Goal: Information Seeking & Learning: Learn about a topic

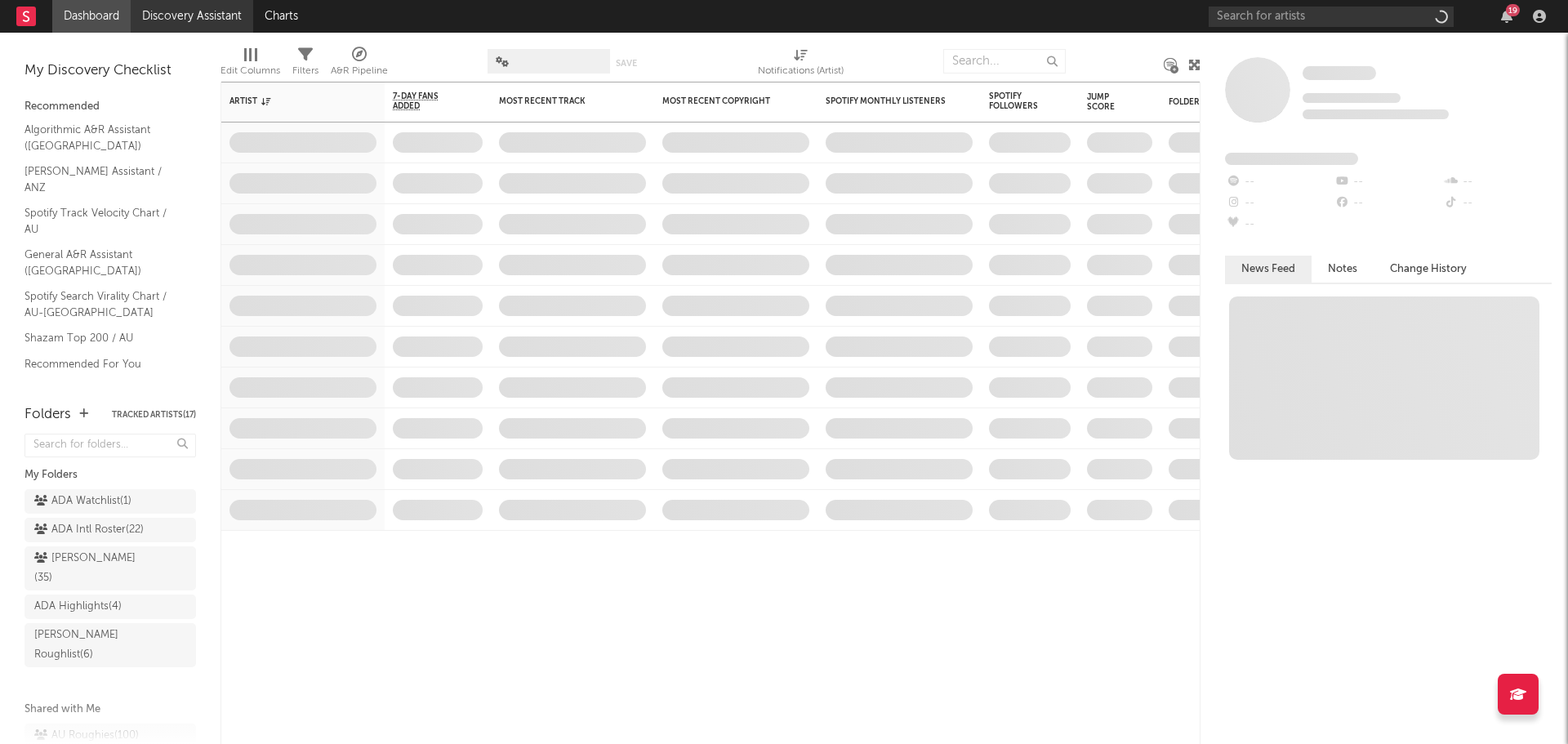
click at [215, 20] on link "Discovery Assistant" at bounding box center [191, 16] width 122 height 33
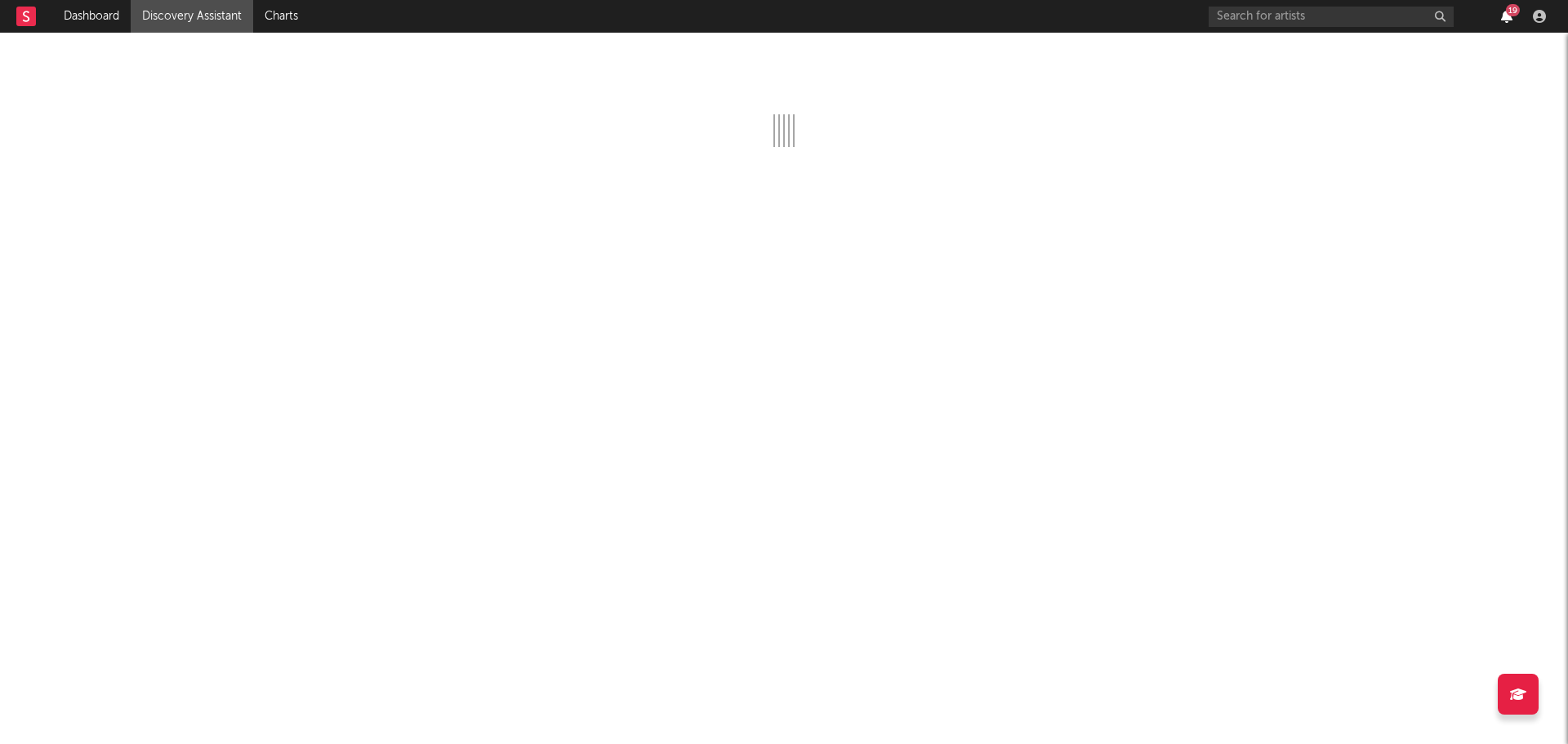
click at [1505, 21] on icon "button" at bounding box center [1507, 16] width 12 height 13
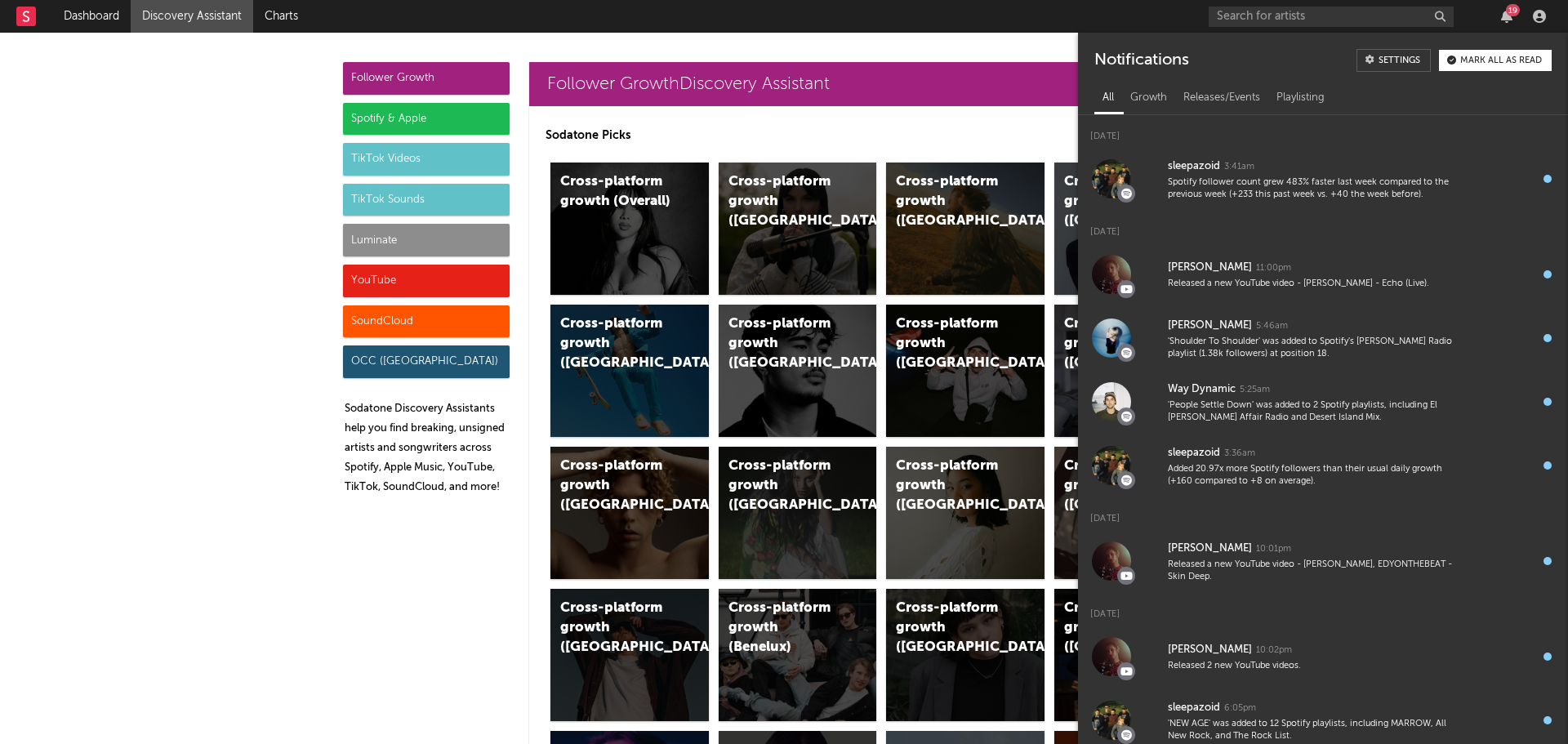
click at [1481, 64] on div "Mark all as read" at bounding box center [1501, 61] width 82 height 9
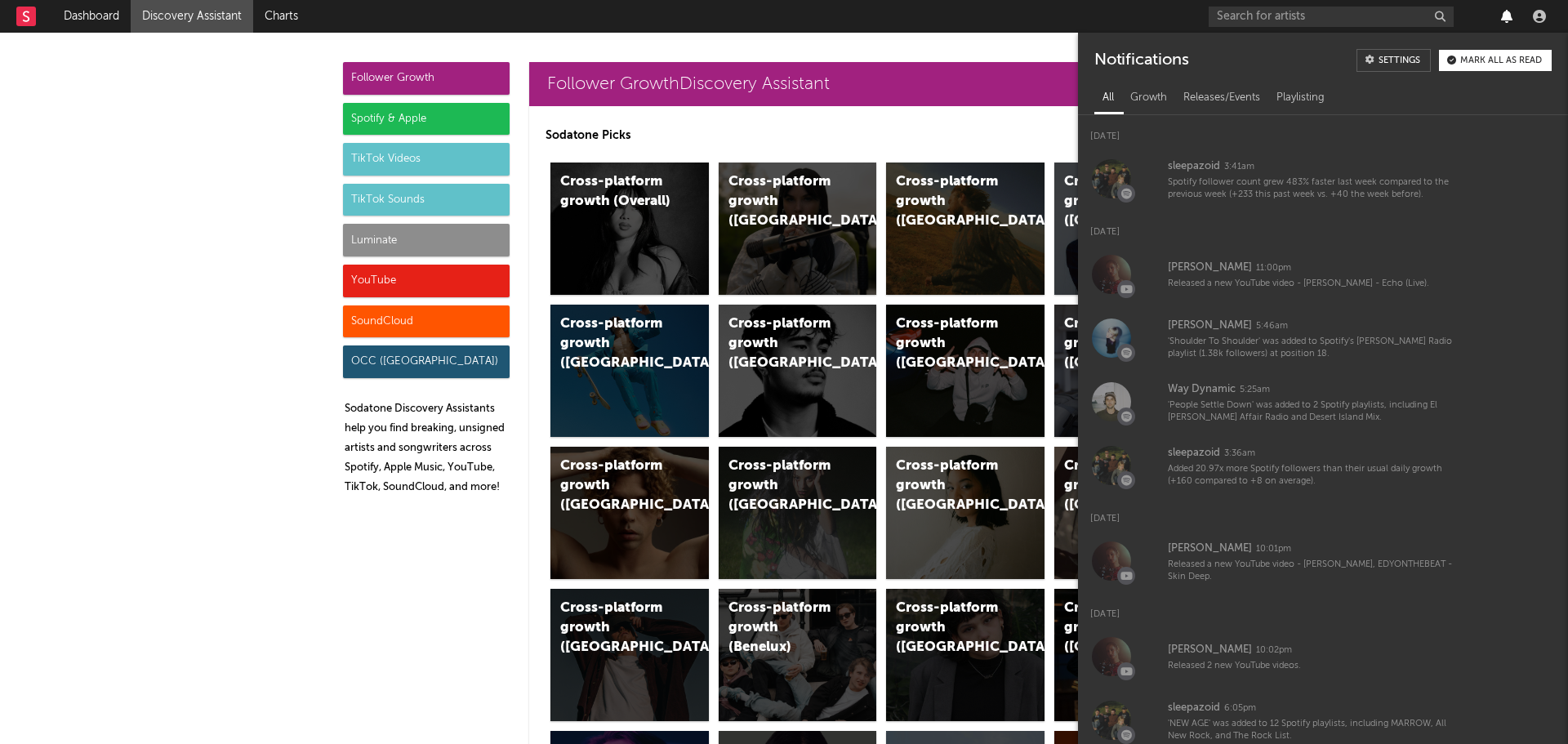
click at [1502, 10] on icon "button" at bounding box center [1507, 16] width 12 height 13
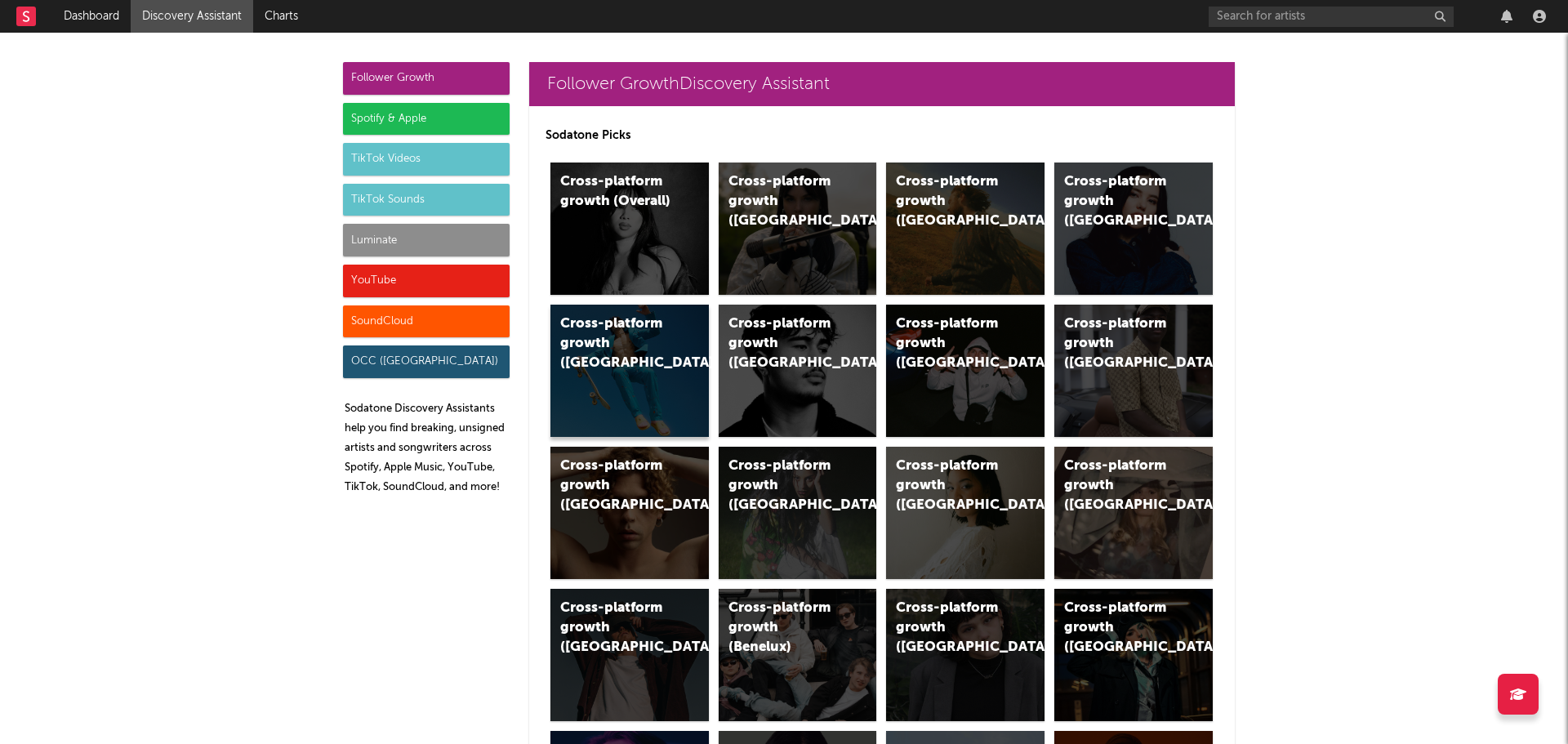
click at [577, 346] on div "Cross-platform growth ([GEOGRAPHIC_DATA])" at bounding box center [616, 344] width 111 height 59
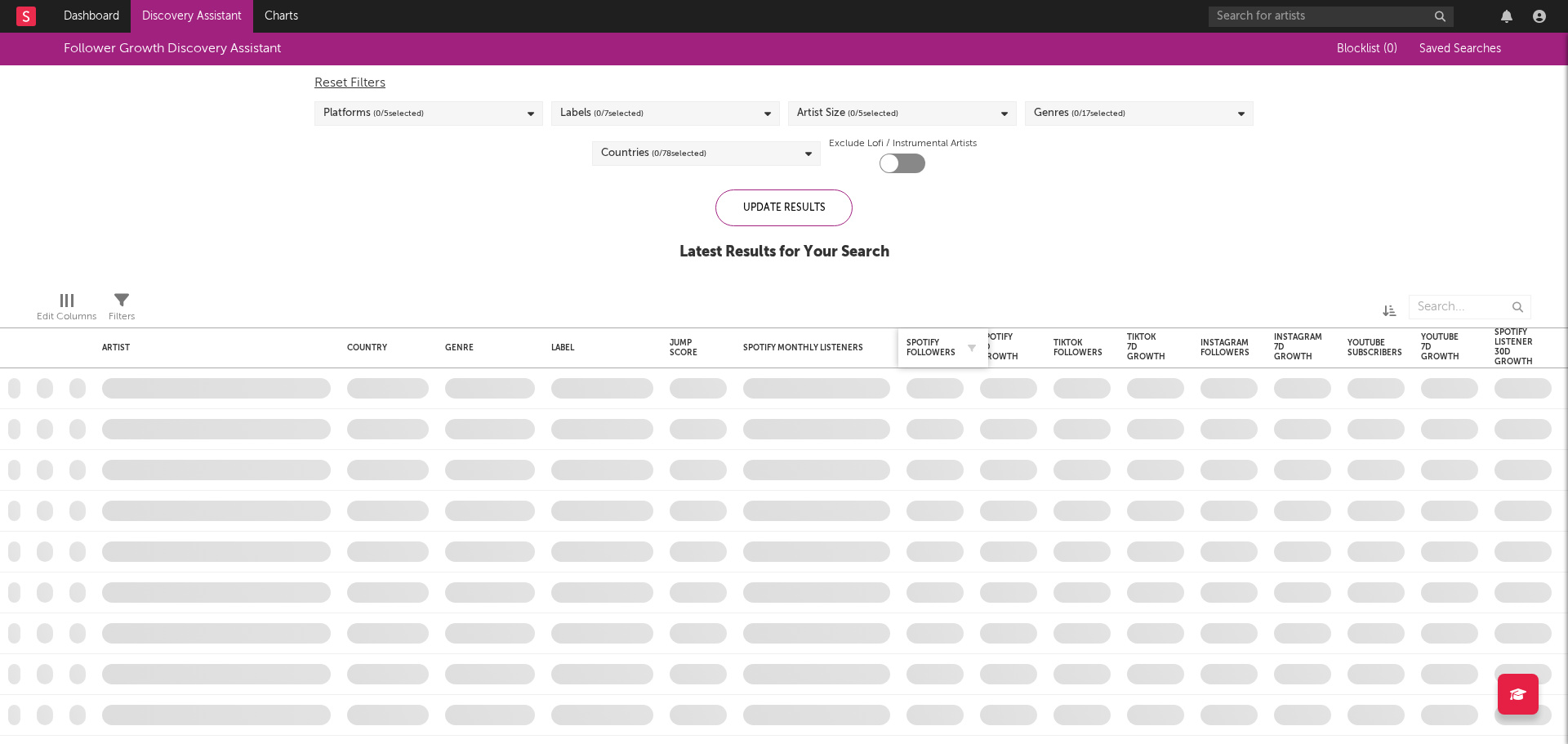
checkbox input "true"
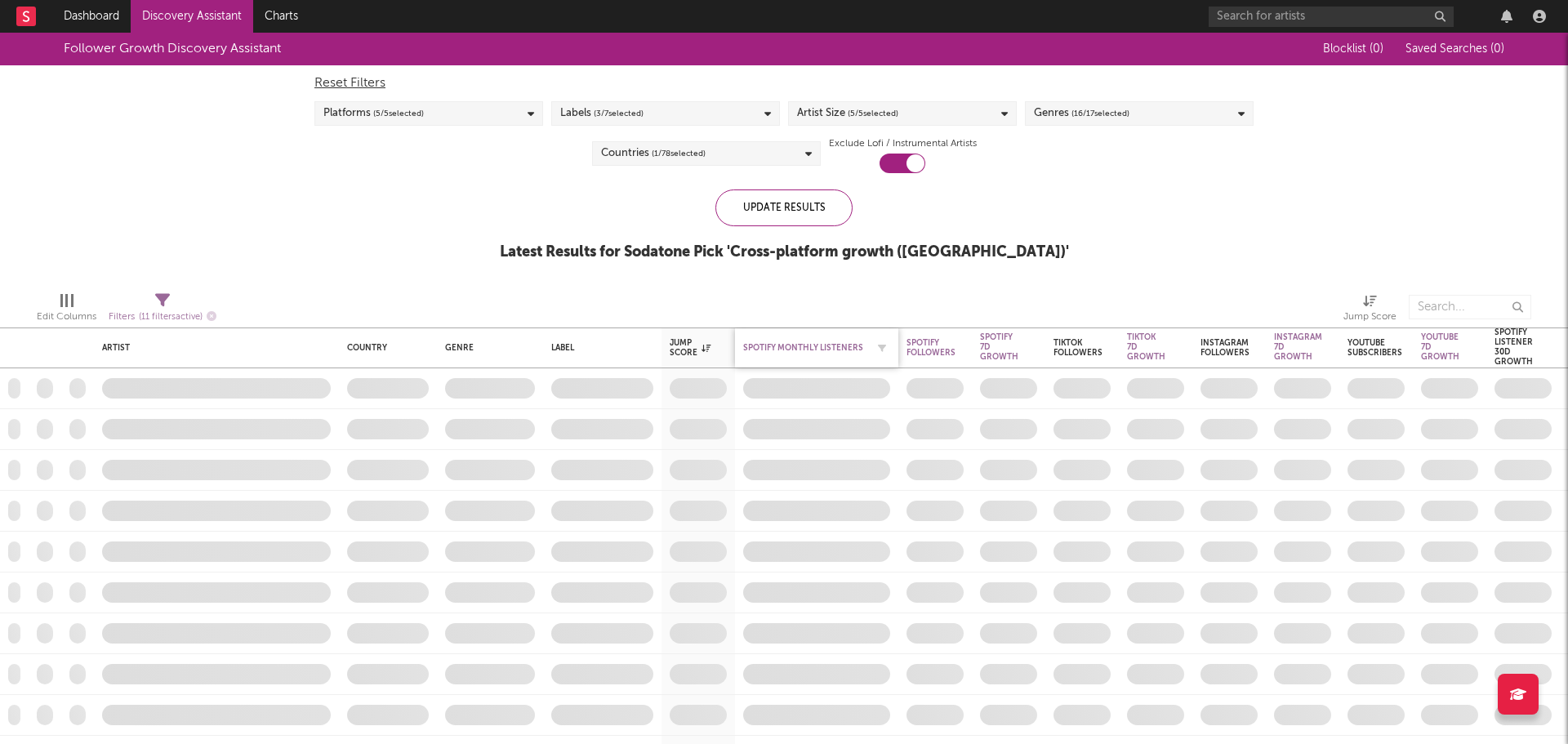
click at [794, 344] on div "Spotify Monthly Listeners" at bounding box center [804, 347] width 122 height 10
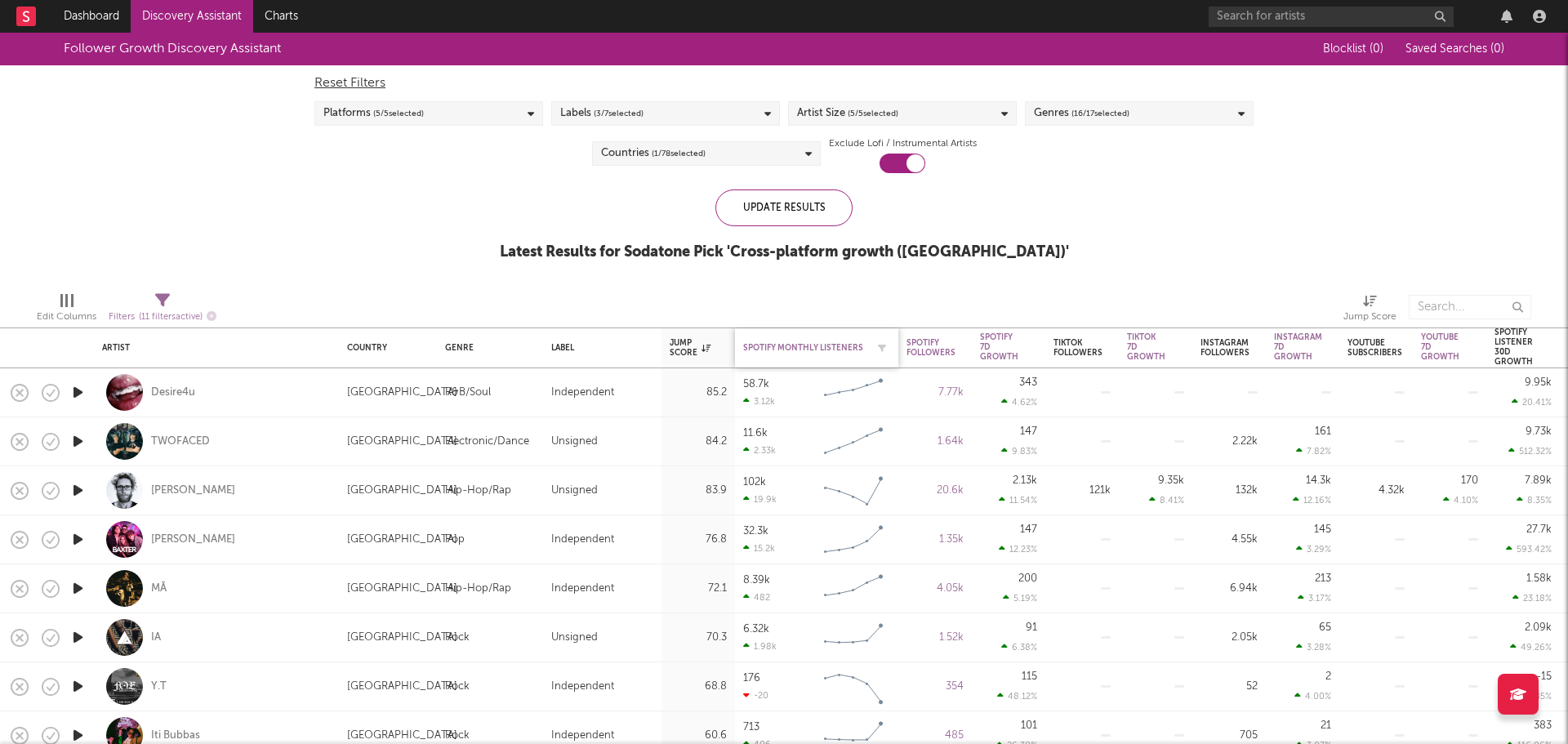
click at [779, 348] on div "Spotify Monthly Listeners" at bounding box center [804, 347] width 122 height 10
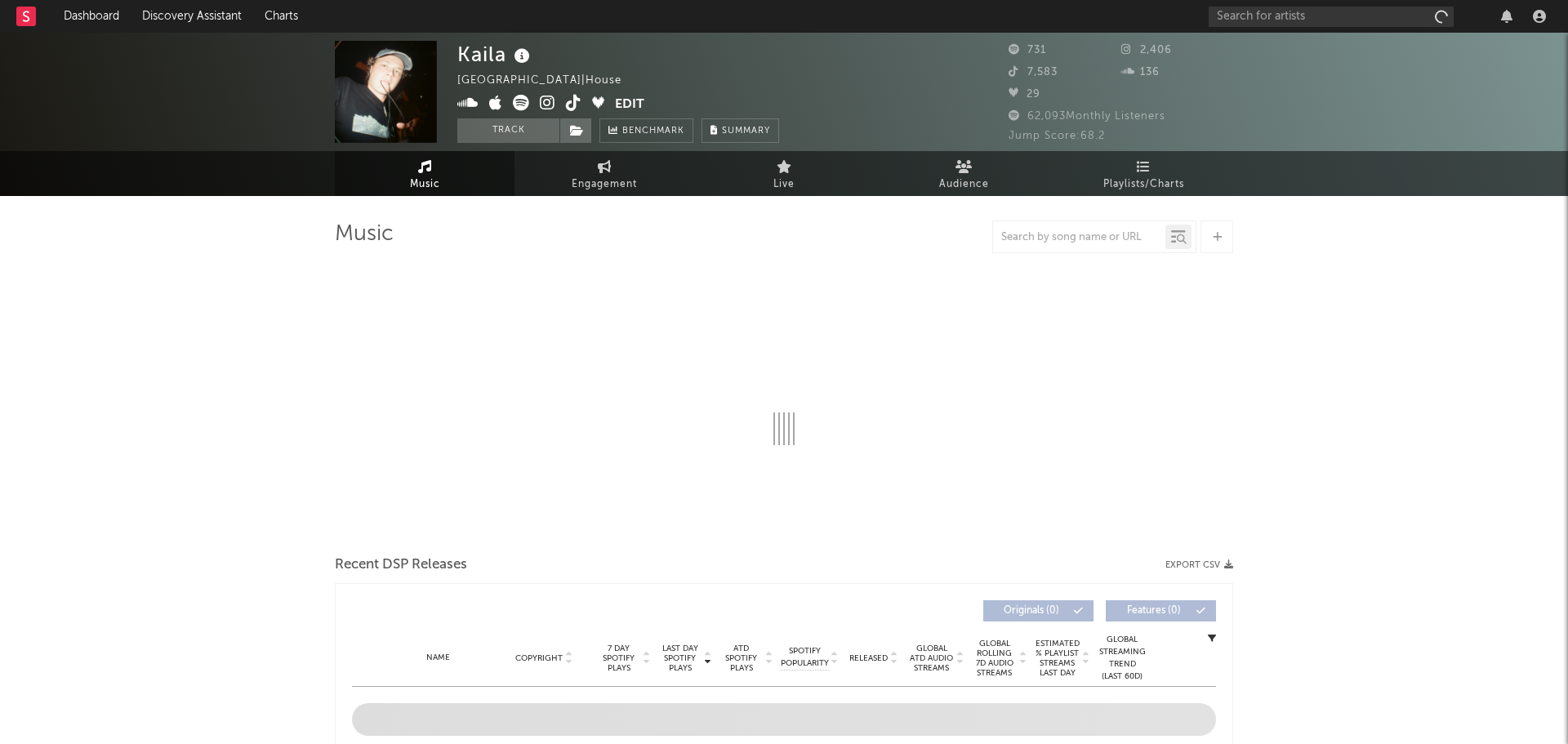
select select "1w"
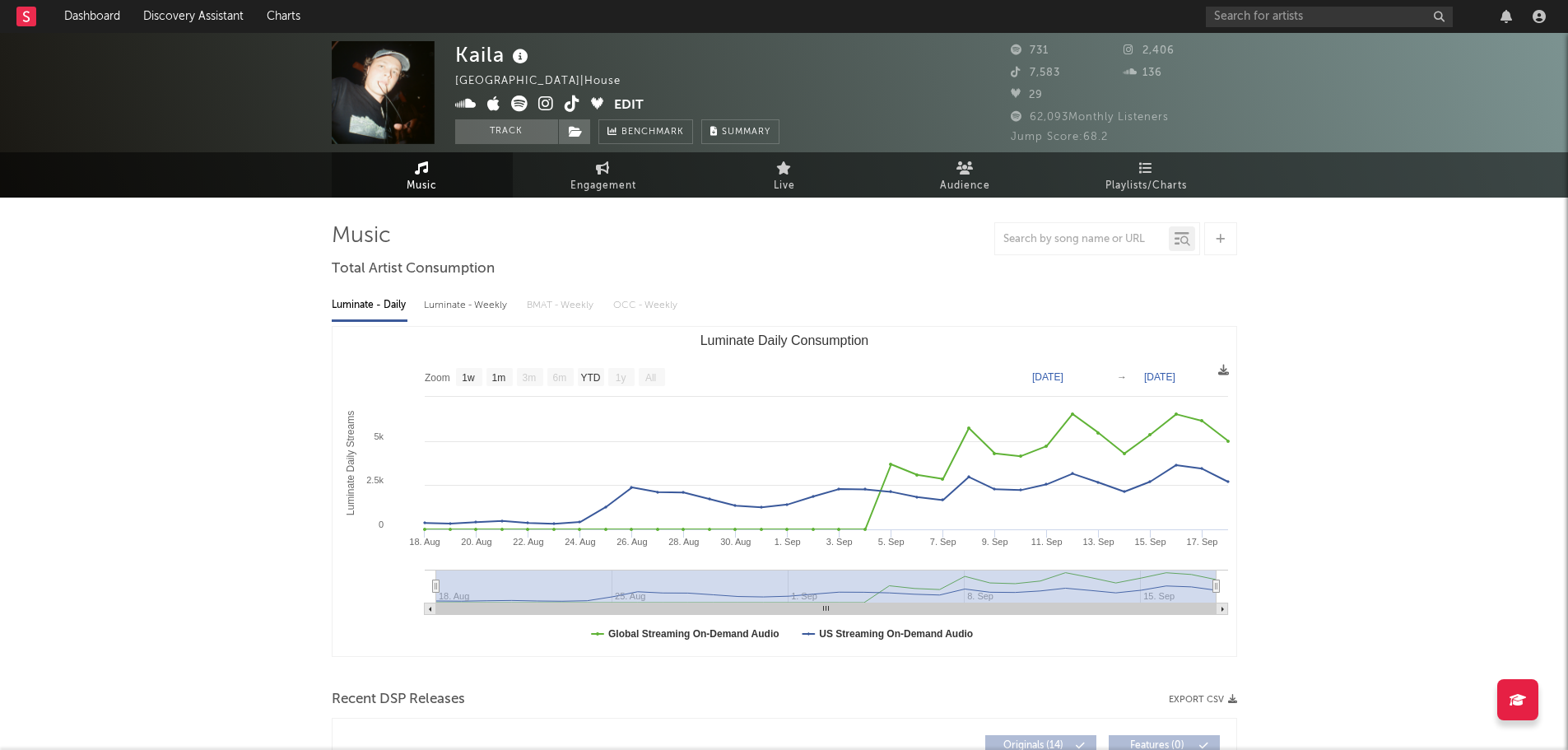
click at [553, 106] on span at bounding box center [534, 106] width 159 height 20
click at [549, 103] on icon at bounding box center [546, 104] width 16 height 17
click at [515, 102] on icon at bounding box center [519, 104] width 17 height 17
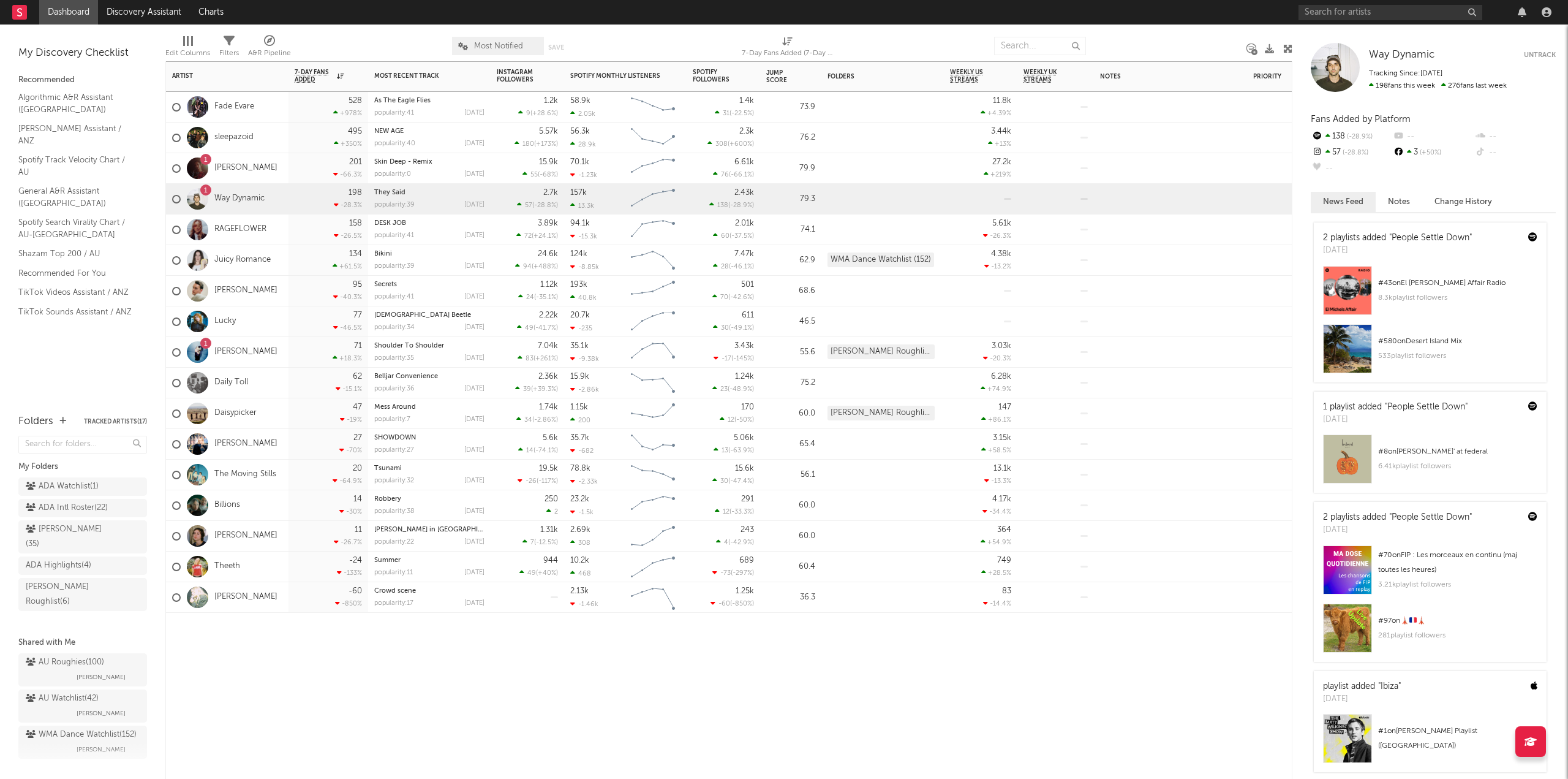
drag, startPoint x: 389, startPoint y: 687, endPoint x: 402, endPoint y: 120, distance: 567.1
click at [402, 120] on div "Artist Notifications 7-Day Fans Added WoW % Change Most Recent Track Popularity…" at bounding box center [729, 420] width 1127 height 717
drag, startPoint x: 235, startPoint y: 323, endPoint x: 229, endPoint y: 321, distance: 6.3
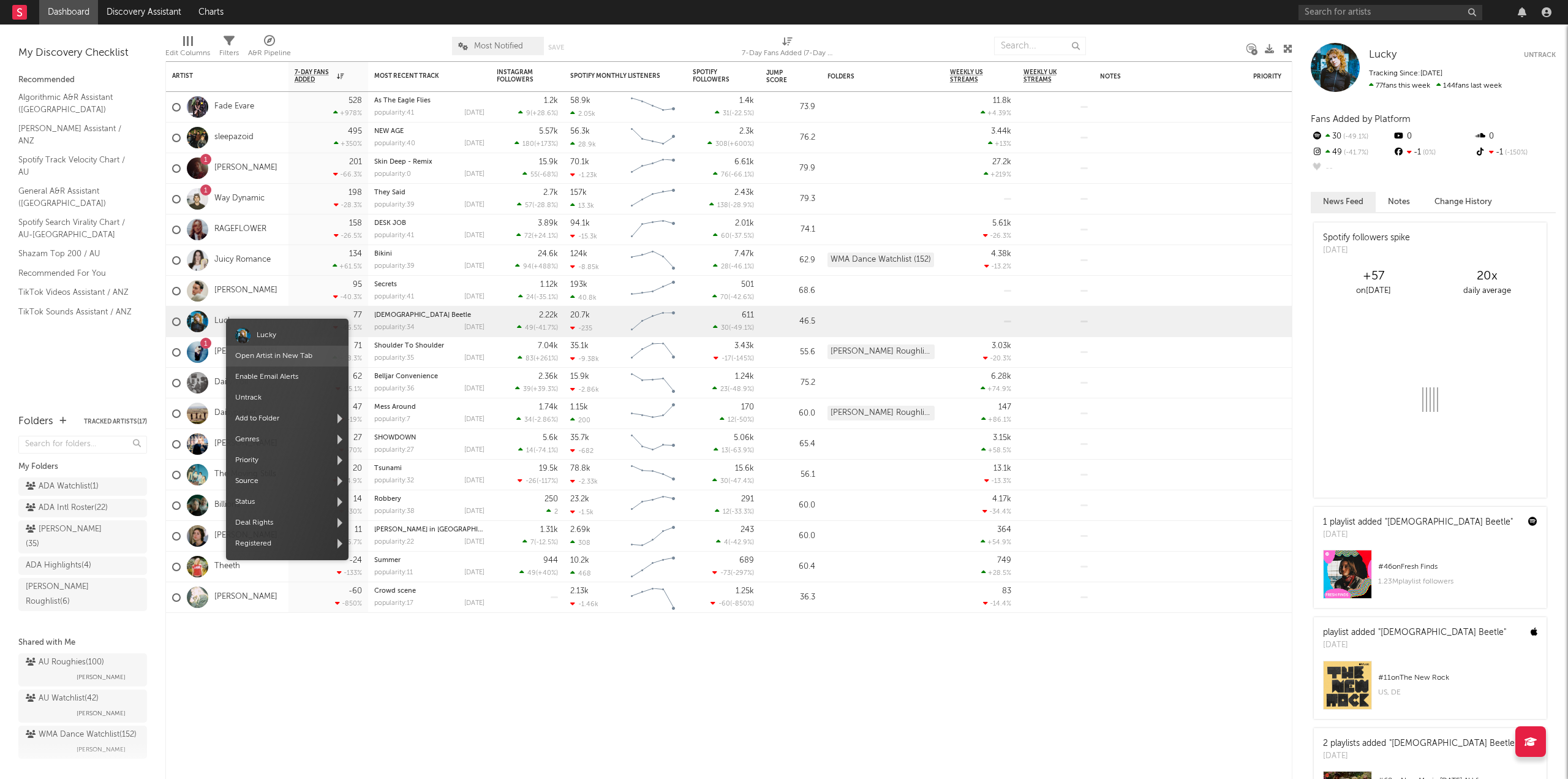
click at [262, 355] on link "Open Artist in New Tab" at bounding box center [273, 356] width 77 height 8
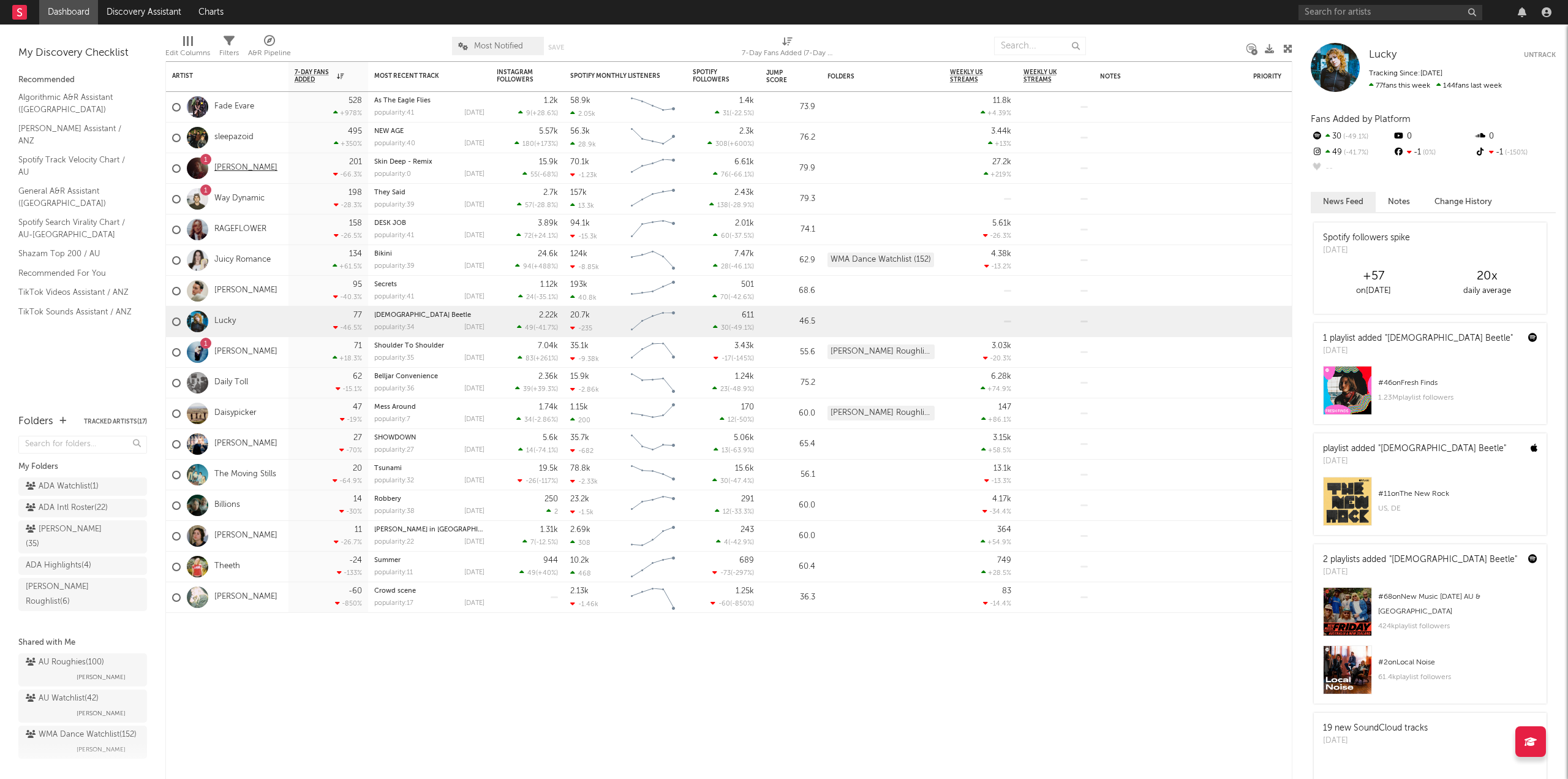
click at [240, 170] on link "[PERSON_NAME]" at bounding box center [246, 168] width 63 height 10
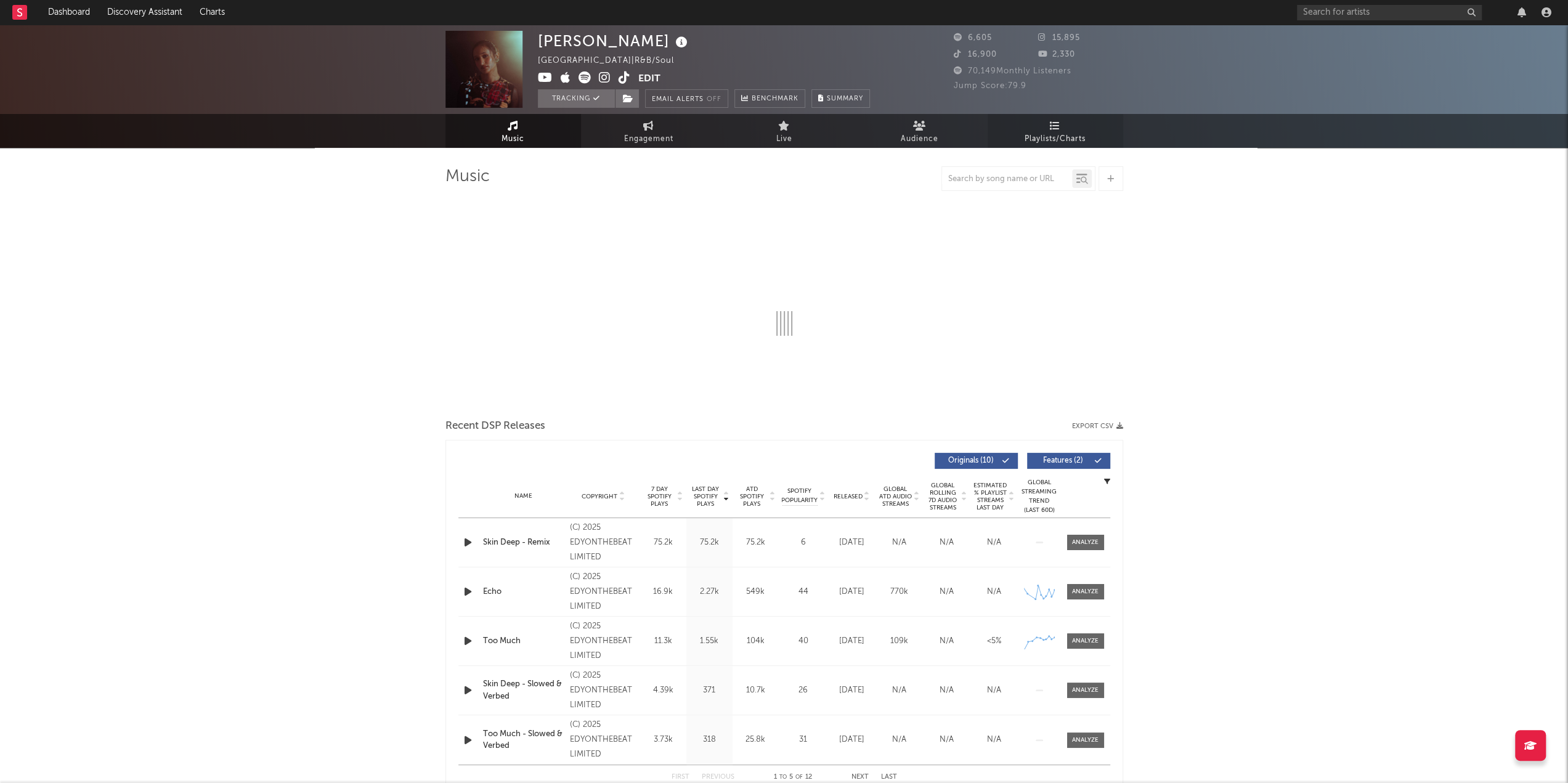
select select "1w"
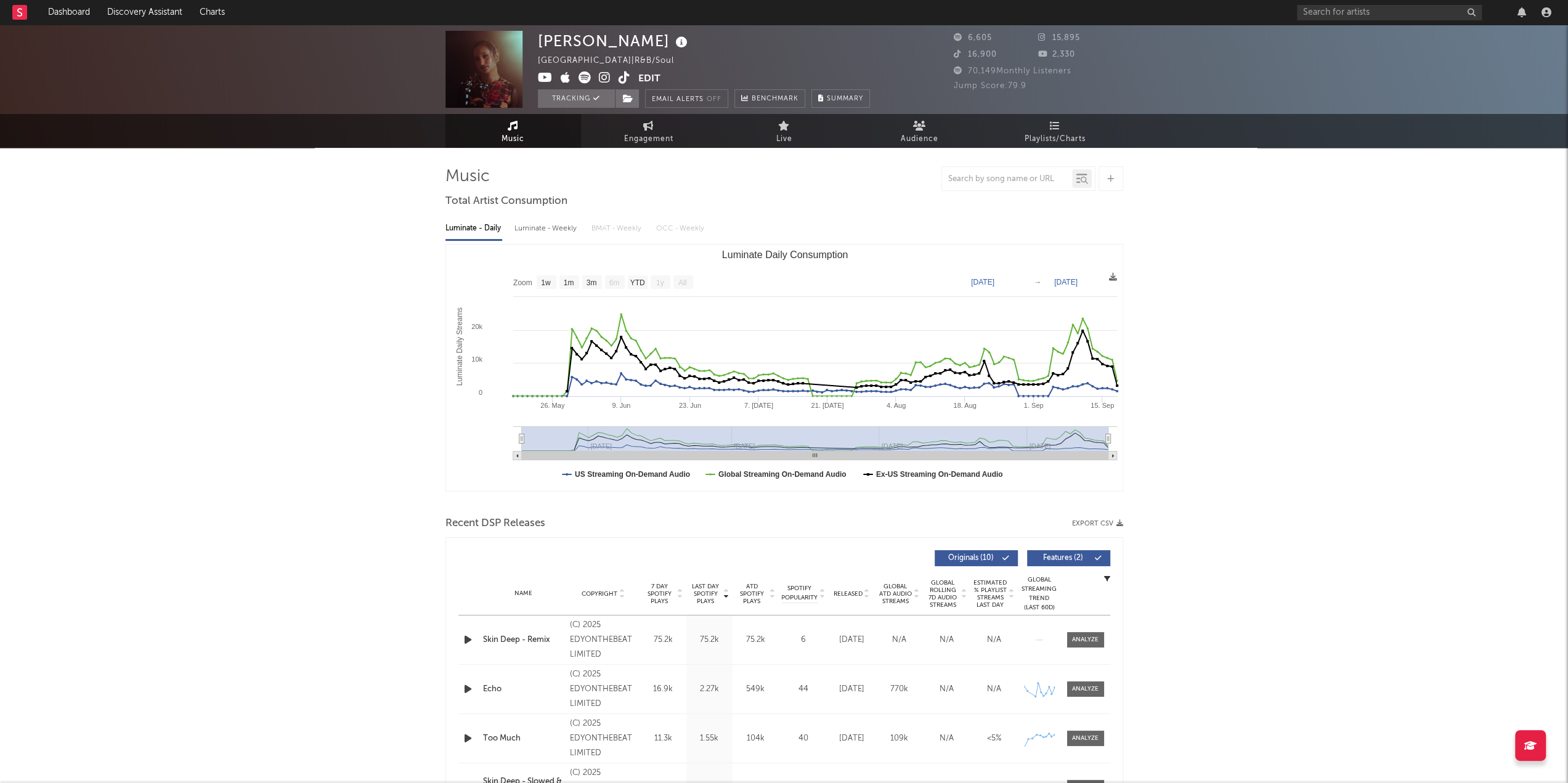
click at [580, 78] on icon at bounding box center [585, 78] width 12 height 12
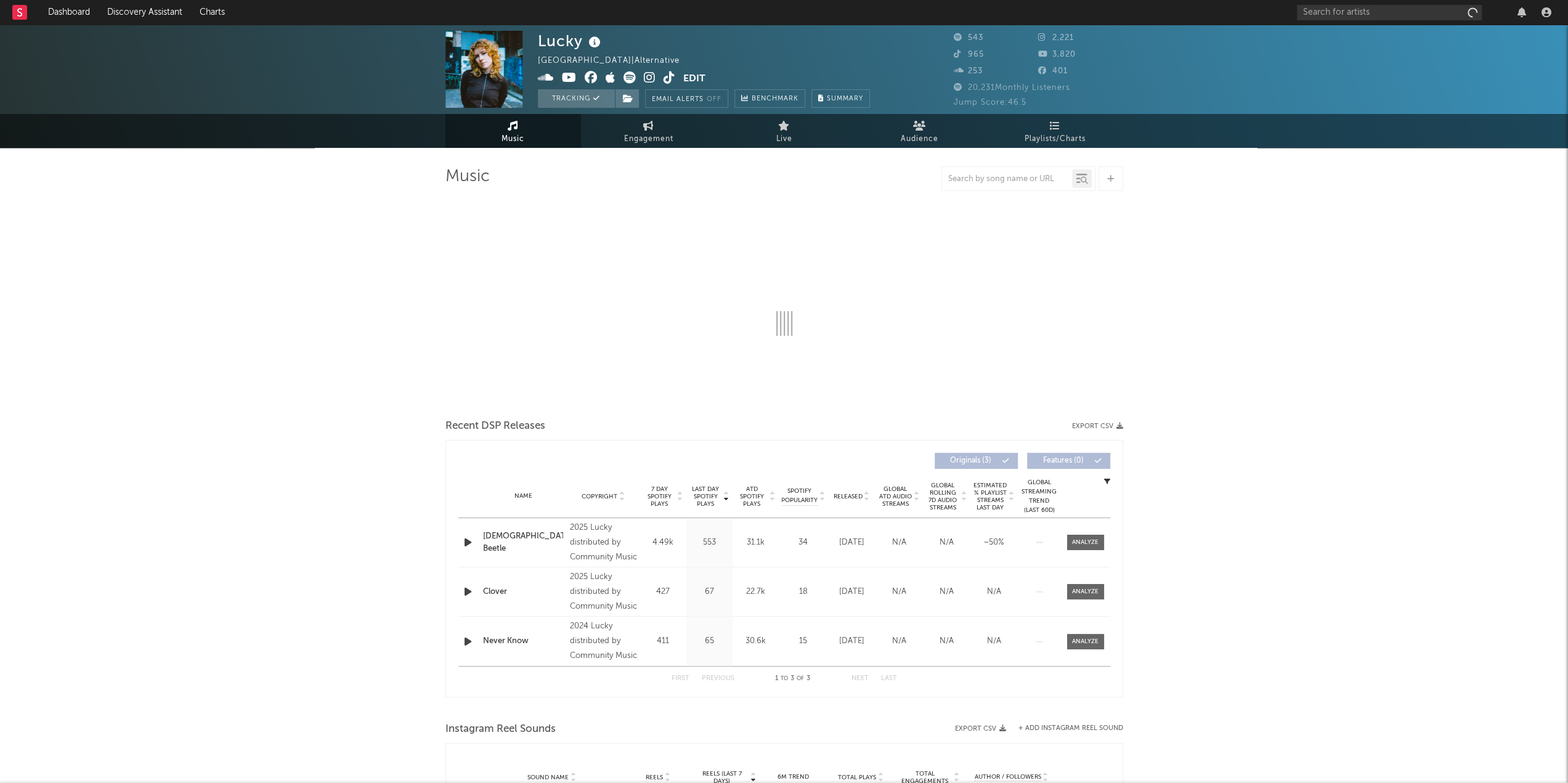
select select "1w"
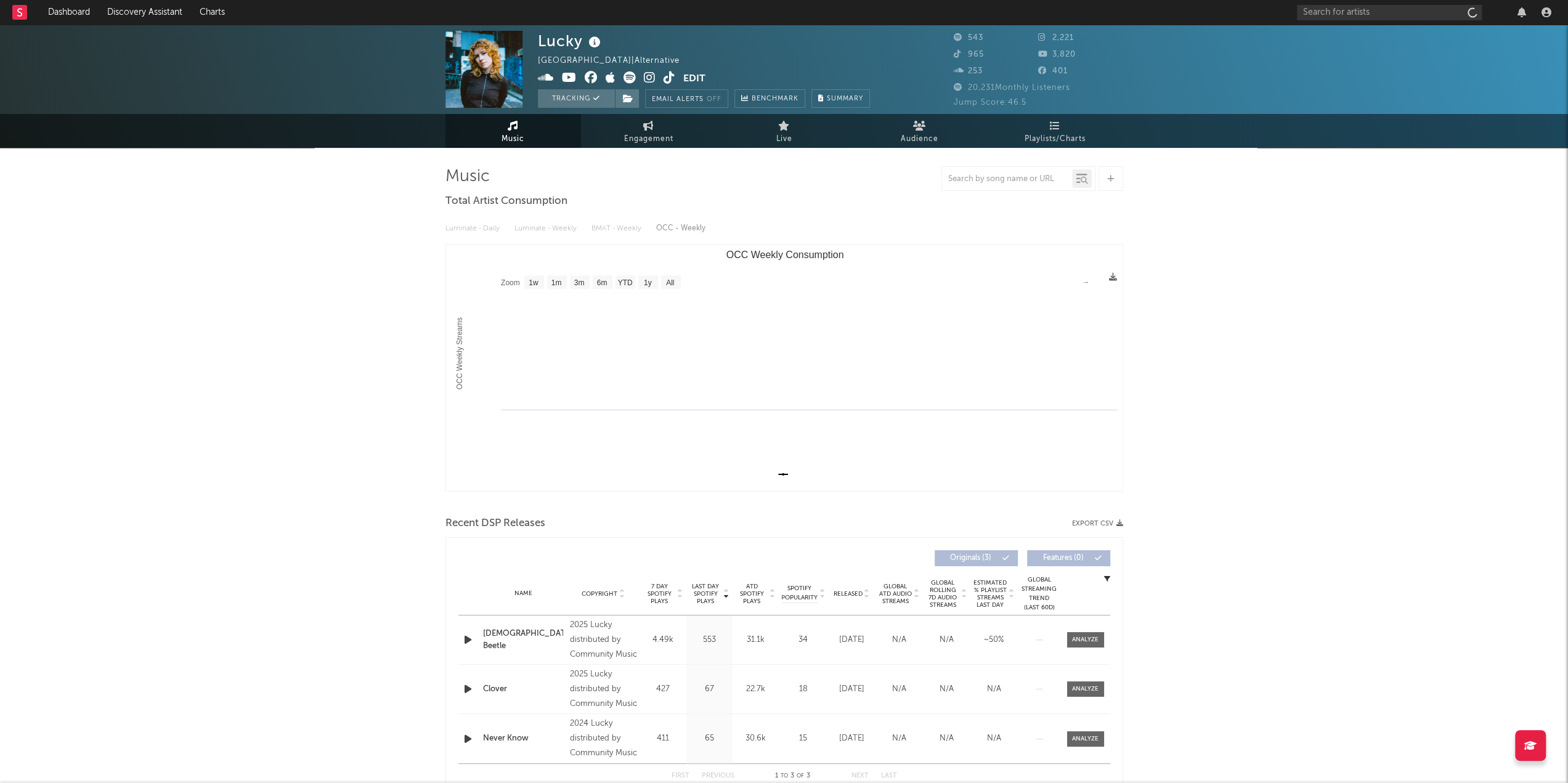
click at [631, 74] on icon at bounding box center [630, 78] width 12 height 12
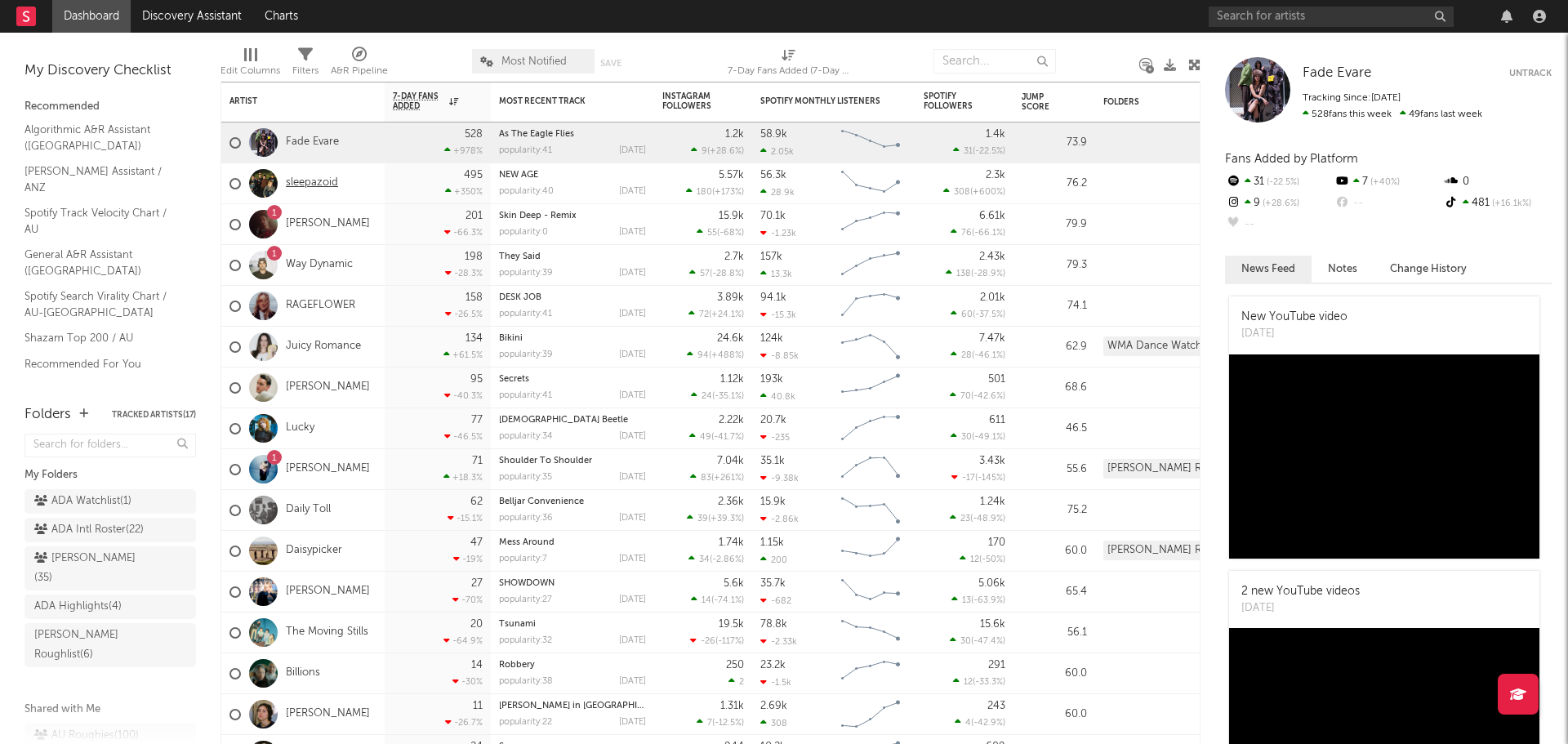
click at [320, 183] on link "sleepazoid" at bounding box center [312, 183] width 52 height 14
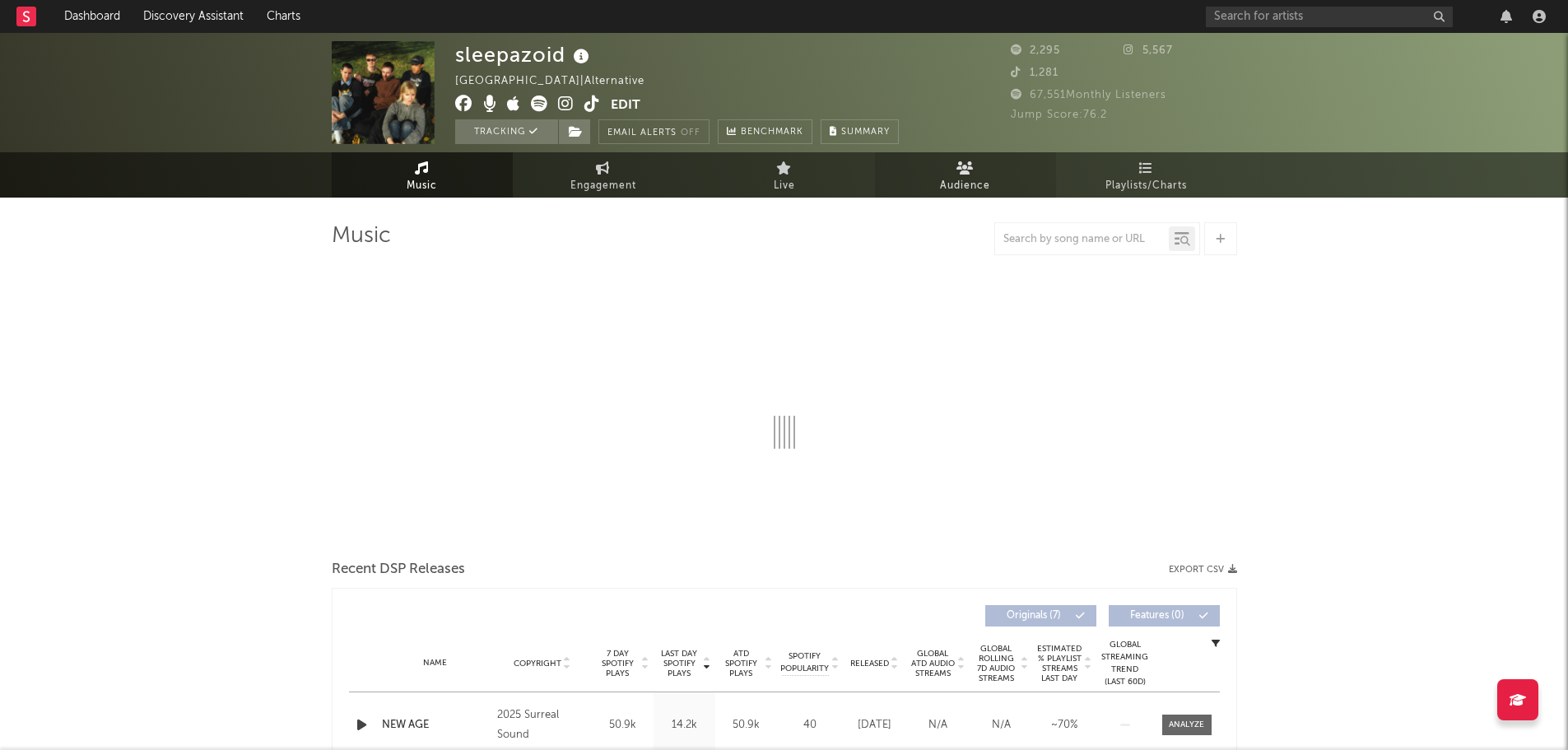
select select "1w"
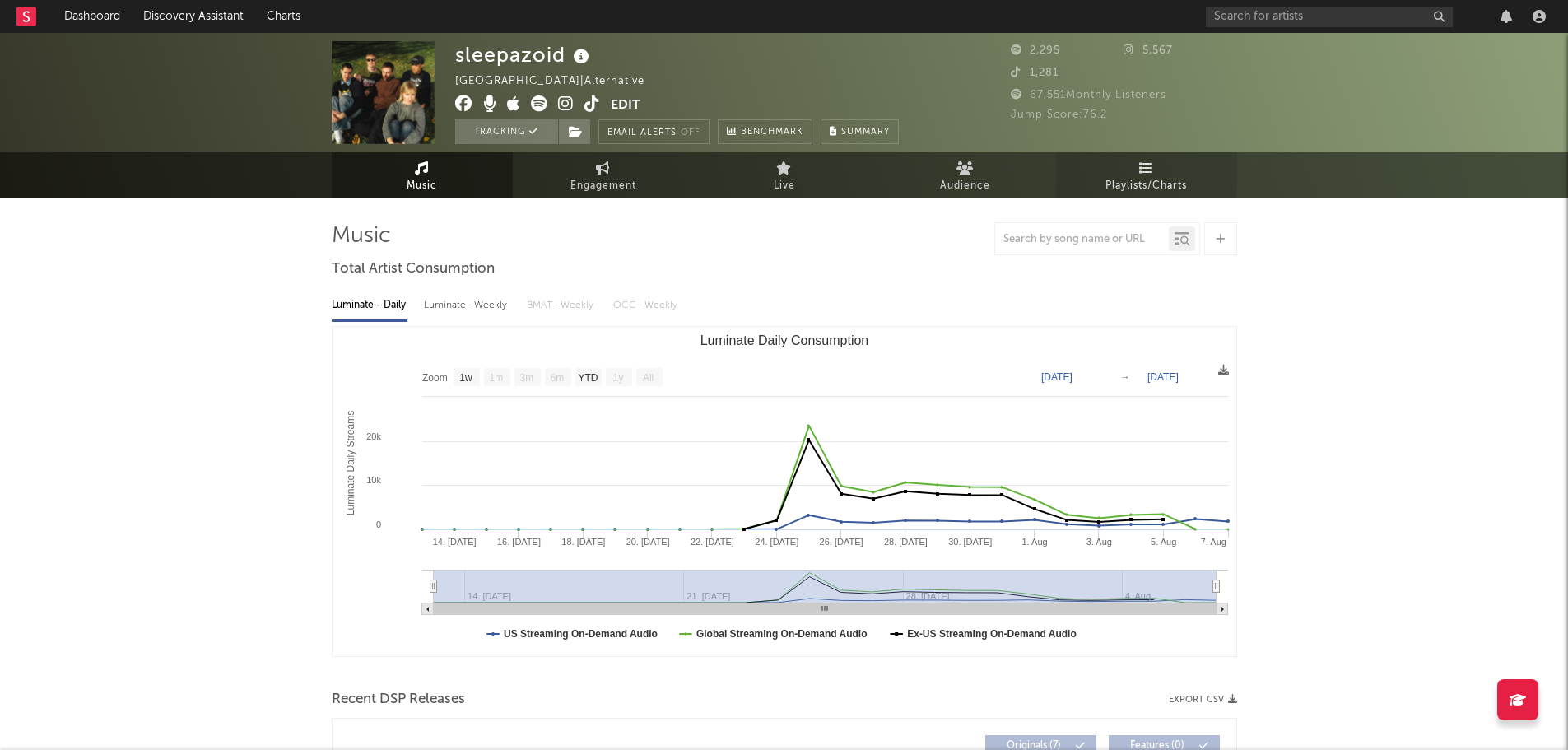
click at [1178, 174] on link "Playlists/Charts" at bounding box center [1146, 175] width 181 height 45
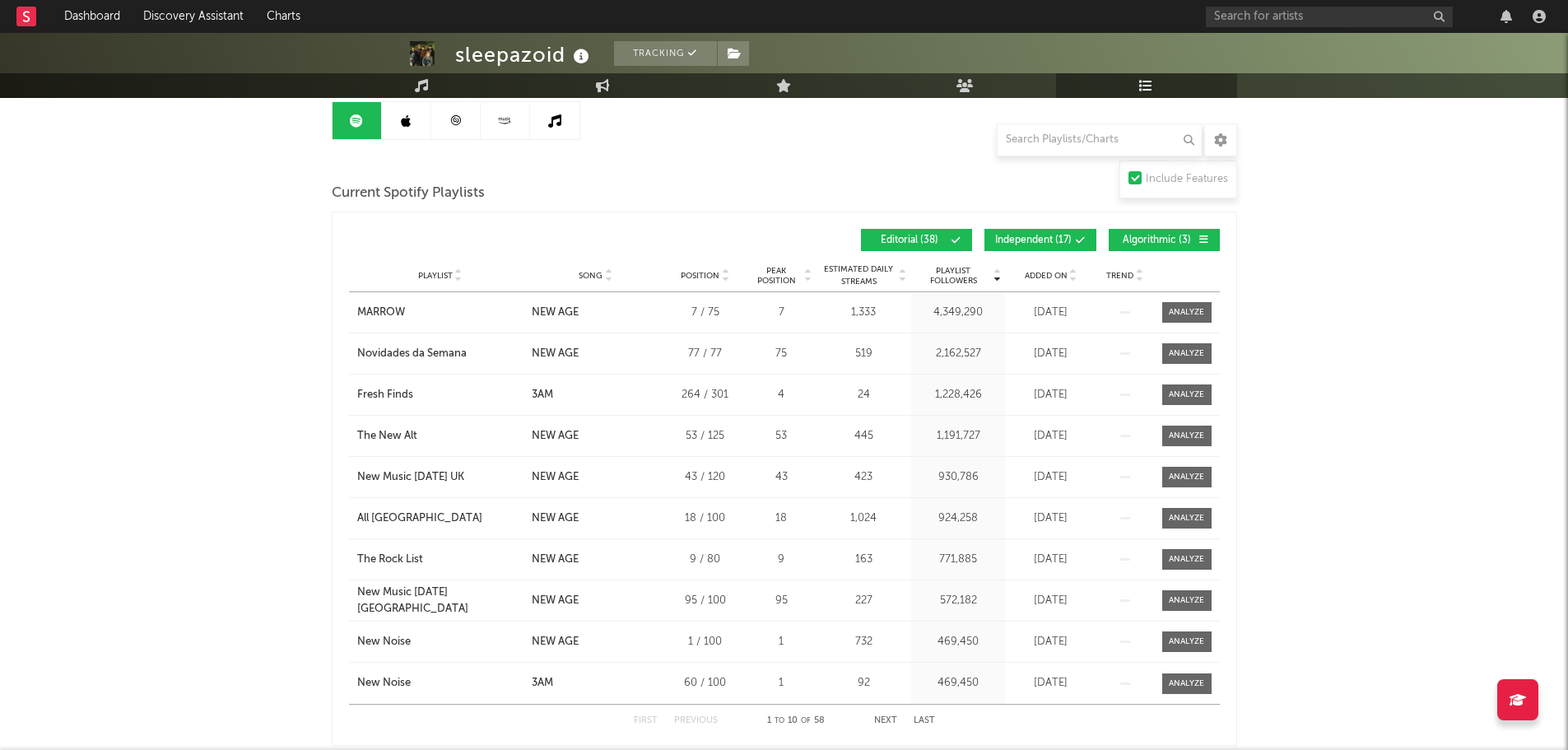
scroll to position [247, 0]
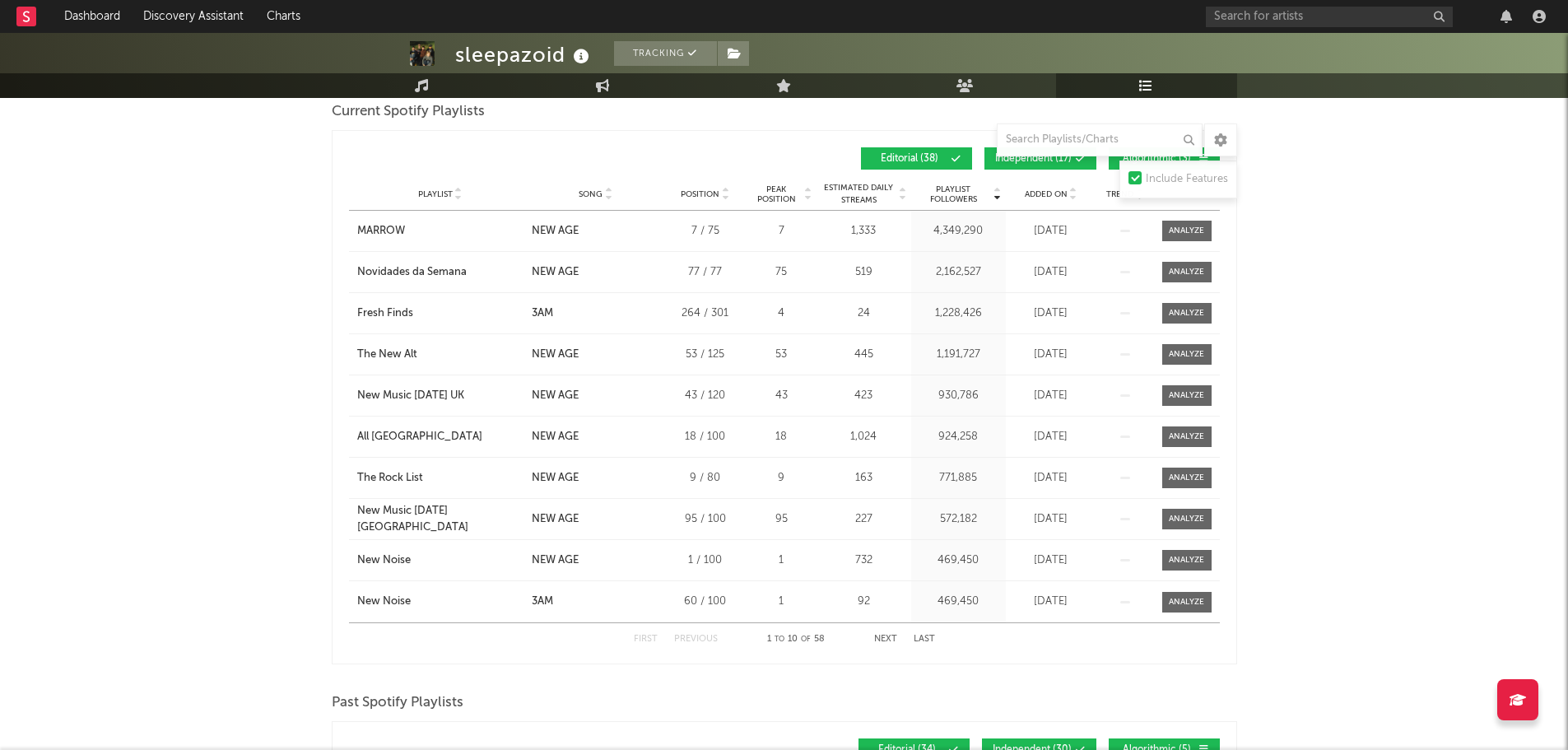
click at [590, 184] on div "Playlist City Song Position Peak Position Estimated Daily Streams Playlist Foll…" at bounding box center [784, 195] width 871 height 33
click at [593, 191] on span "Song" at bounding box center [591, 194] width 24 height 10
click at [1055, 166] on button "Independent ( 17 )" at bounding box center [1041, 158] width 112 height 22
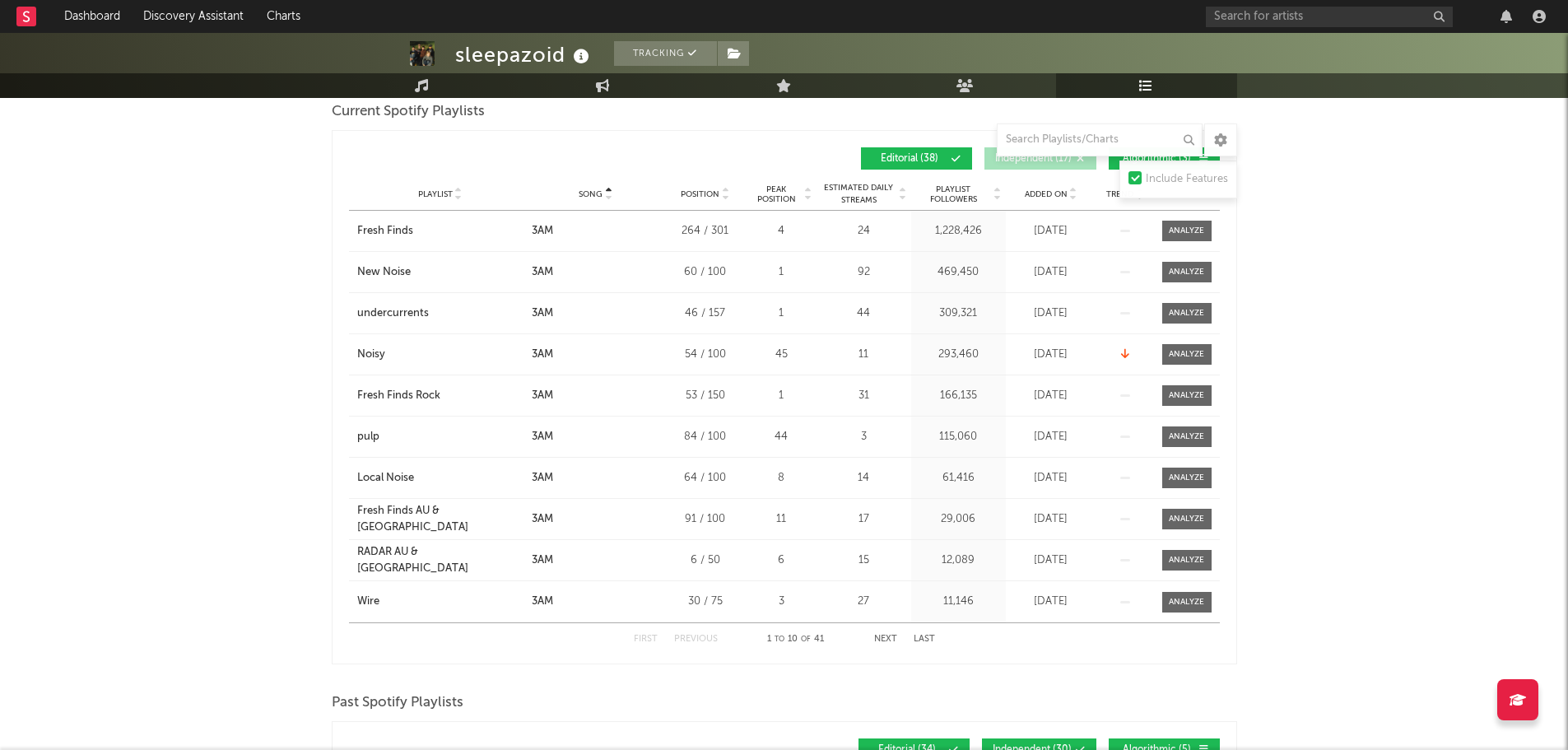
click at [1115, 165] on button "Algorithmic ( 3 )" at bounding box center [1164, 158] width 111 height 22
click at [1249, 560] on div "sleepazoid Tracking Australia | Alternative Edit Tracking Email Alerts Off Benc…" at bounding box center [784, 570] width 1568 height 1569
click at [889, 638] on button "Next" at bounding box center [886, 640] width 23 height 9
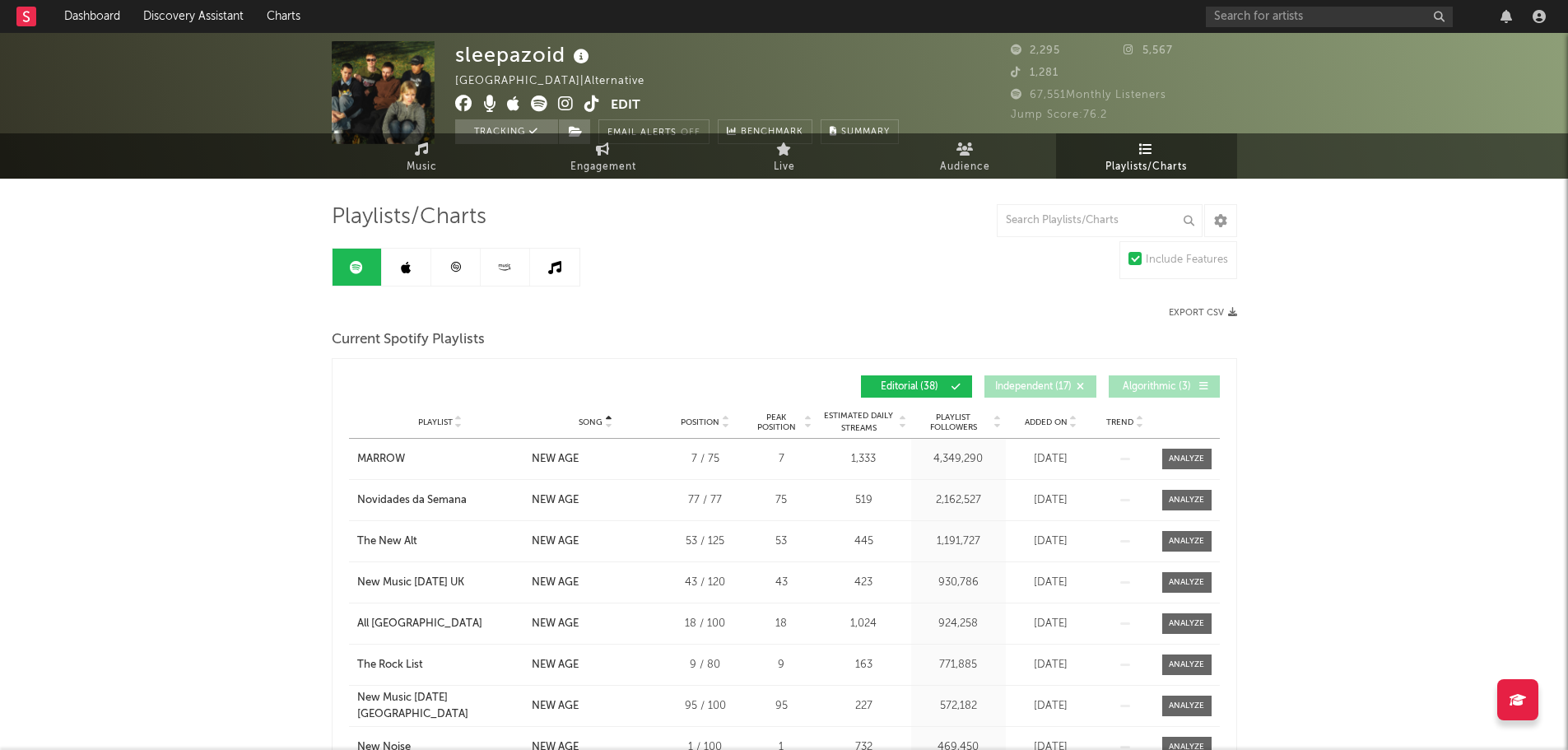
scroll to position [0, 0]
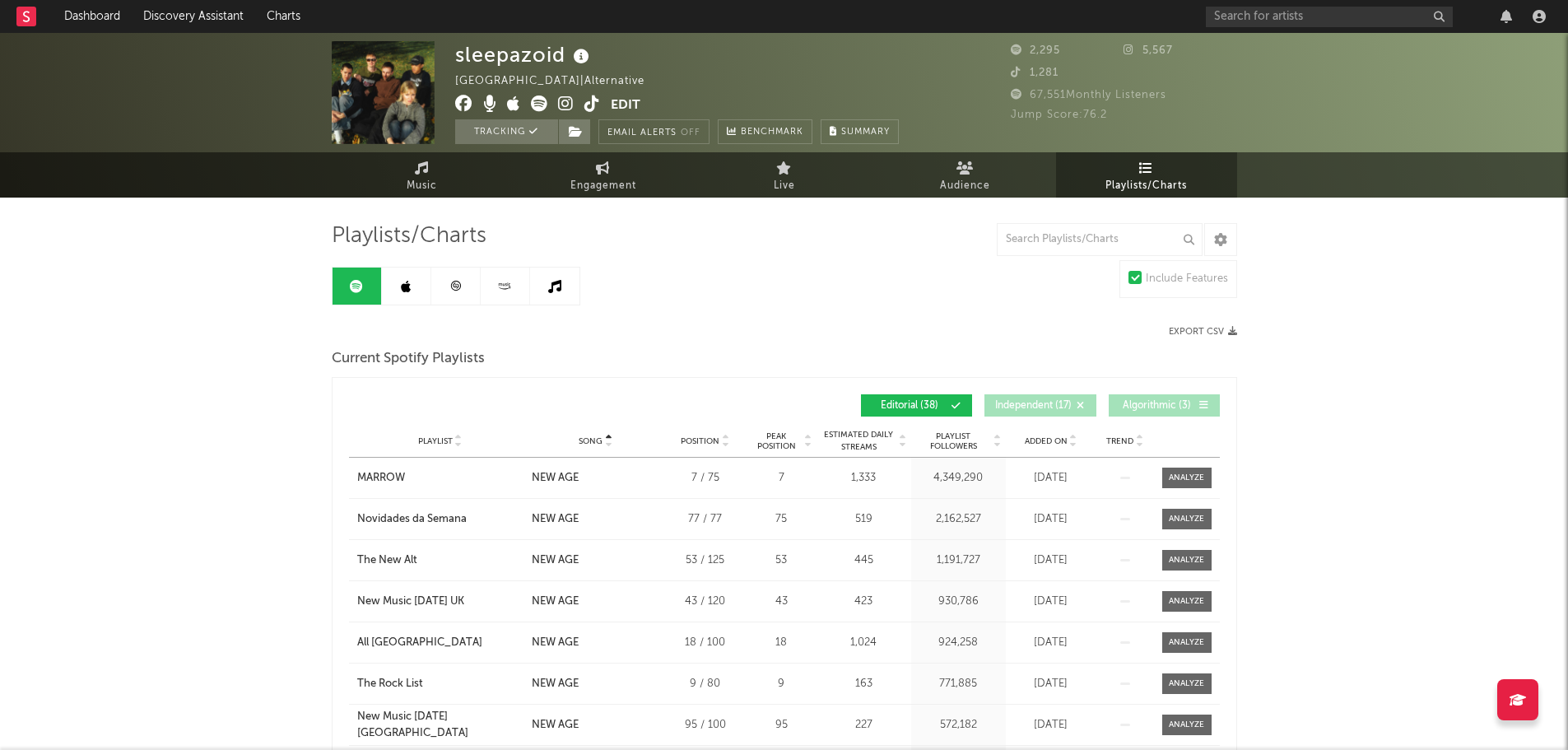
click at [532, 111] on icon at bounding box center [539, 104] width 17 height 17
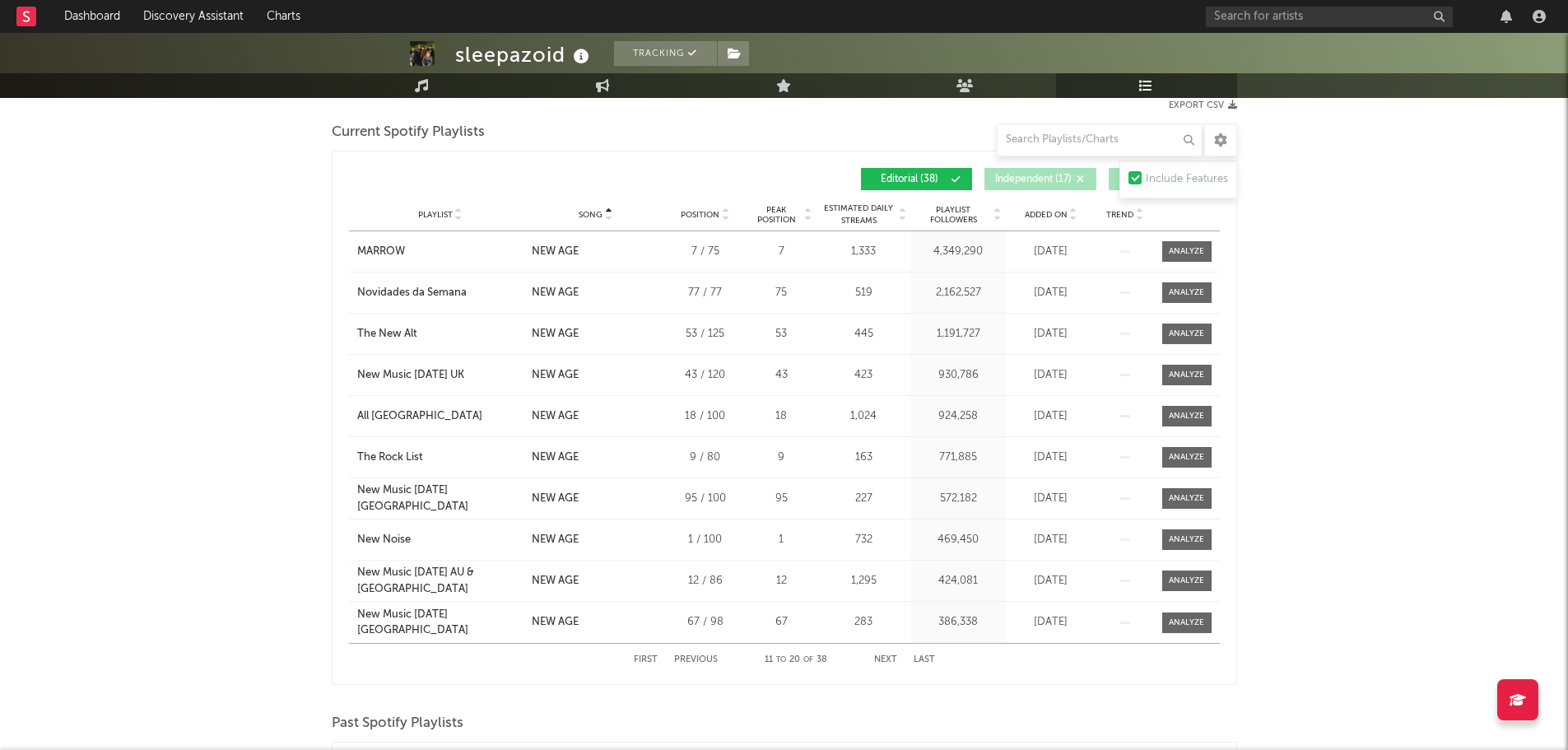
scroll to position [329, 0]
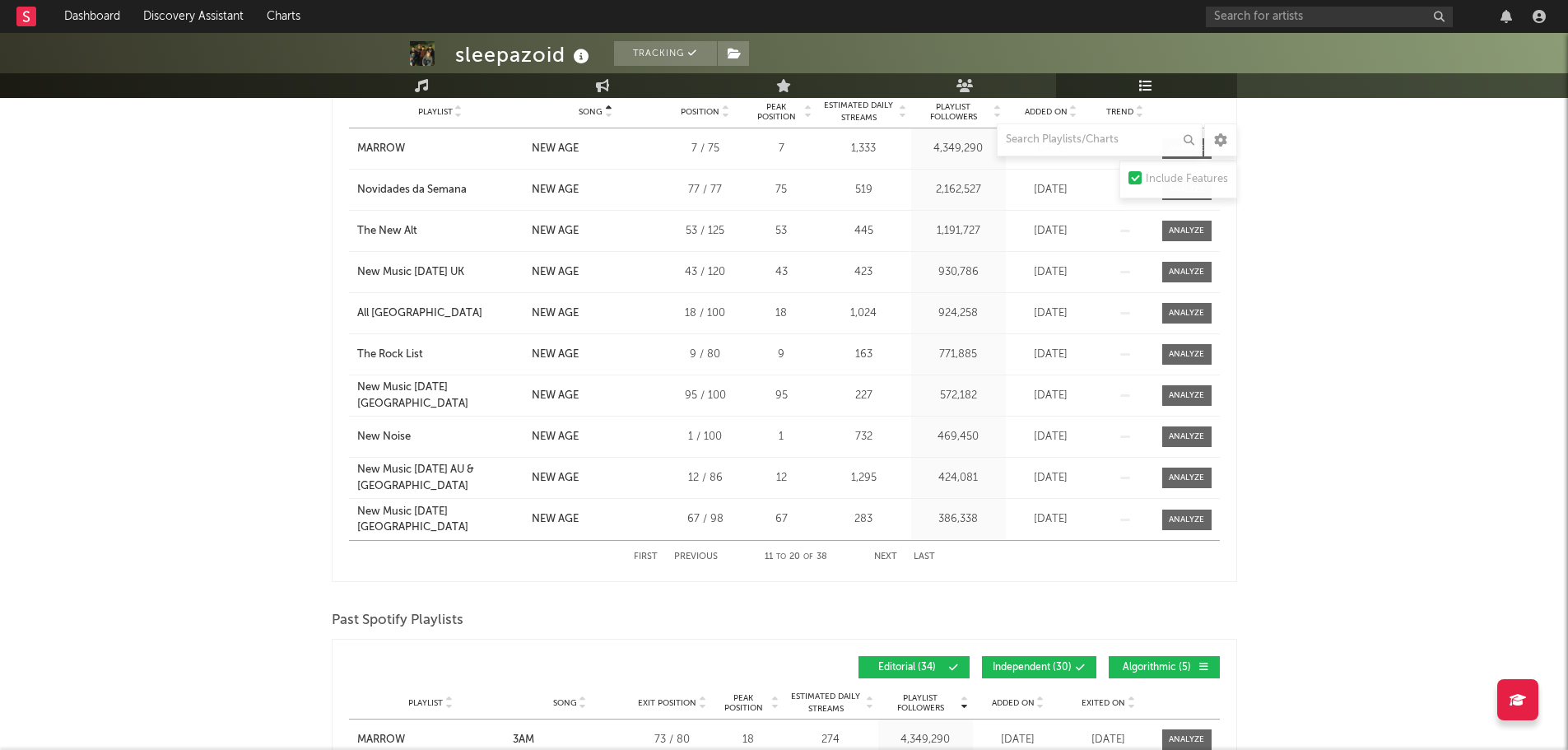
click at [875, 555] on button "Next" at bounding box center [886, 557] width 23 height 9
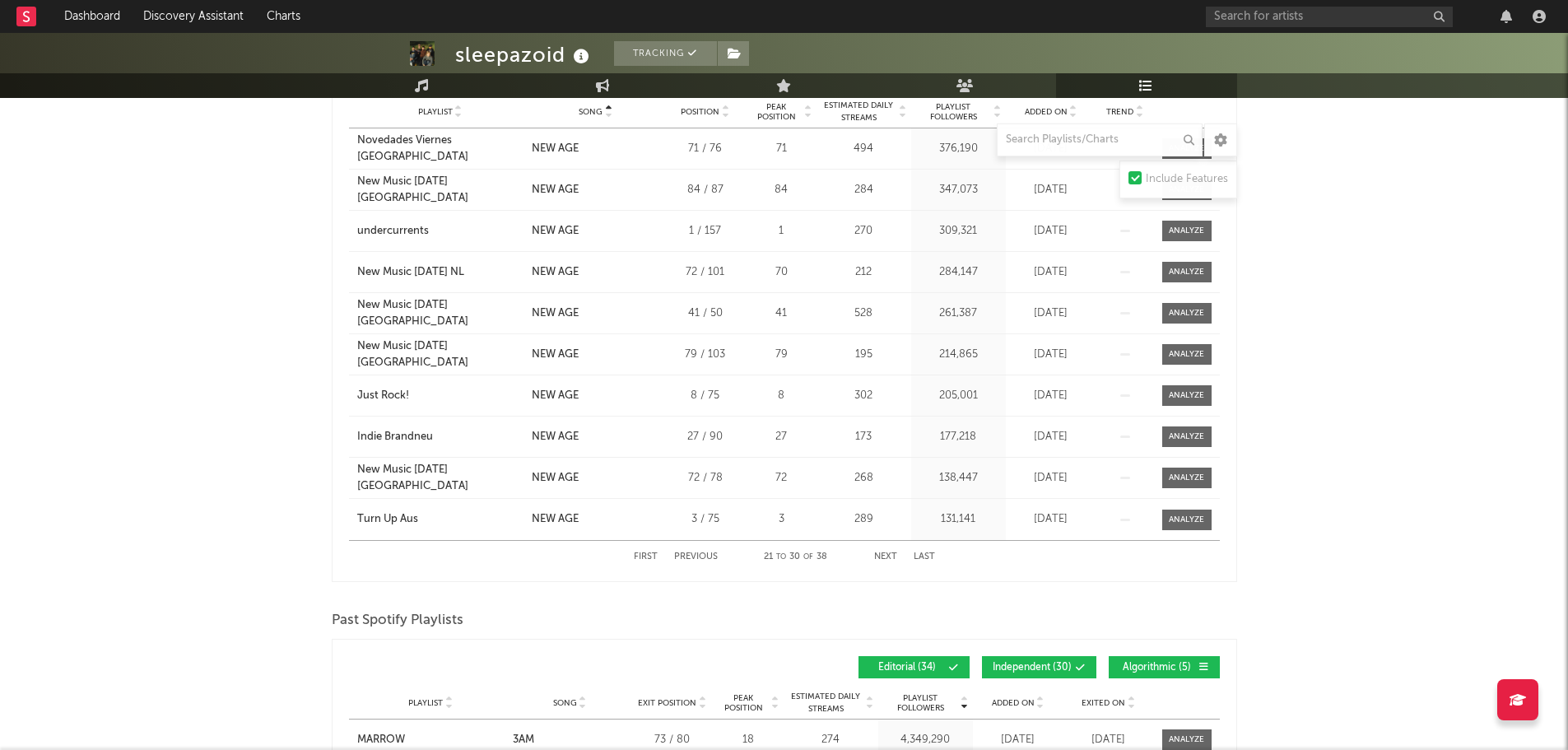
click at [885, 562] on div "First Previous 21 to 30 of 38 Next Last" at bounding box center [784, 557] width 301 height 32
click at [883, 553] on button "Next" at bounding box center [886, 557] width 23 height 9
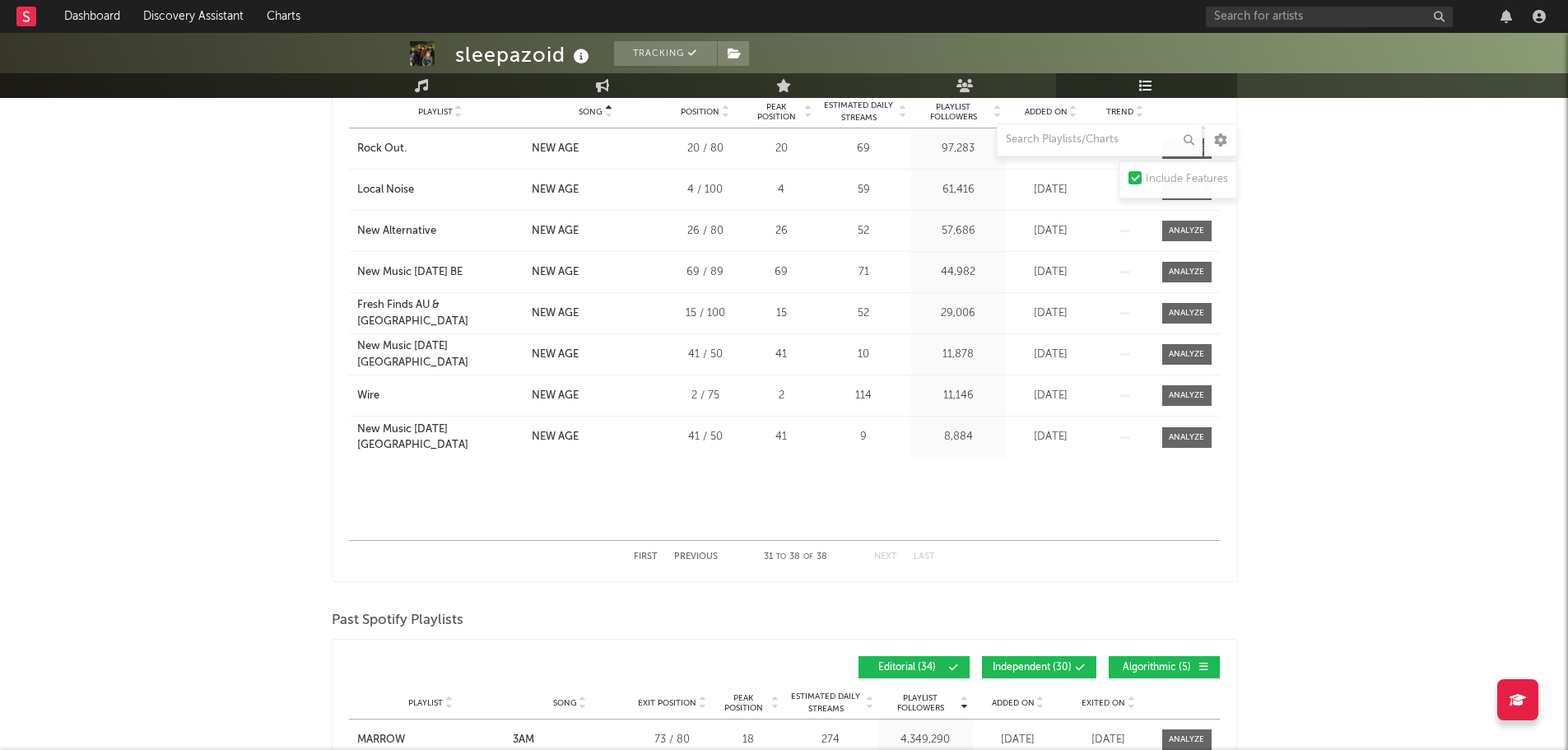
click at [707, 559] on button "Previous" at bounding box center [695, 557] width 43 height 9
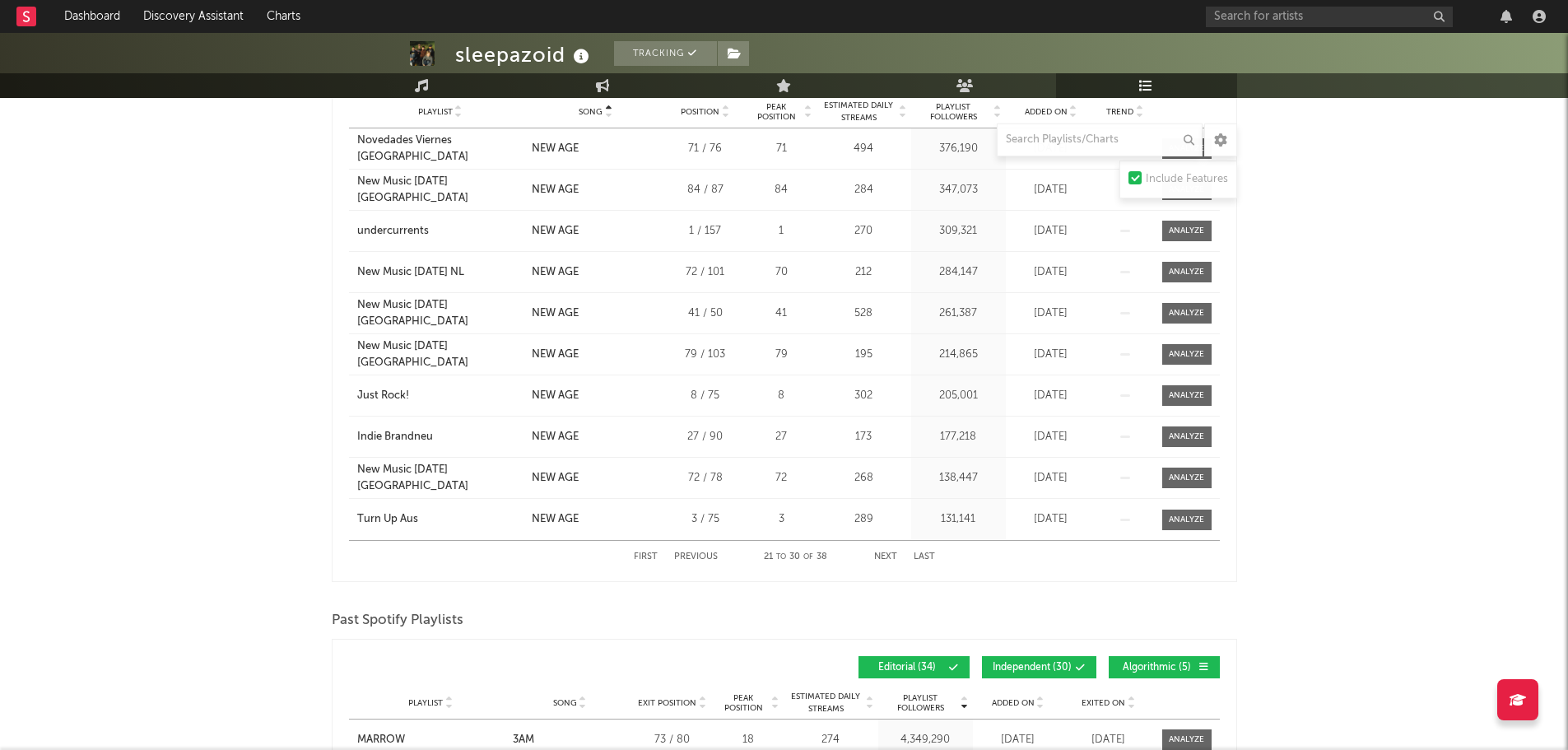
click at [872, 559] on div "First Previous 21 to 30 of 38 Next Last" at bounding box center [784, 557] width 301 height 32
click at [875, 559] on button "Next" at bounding box center [886, 557] width 23 height 9
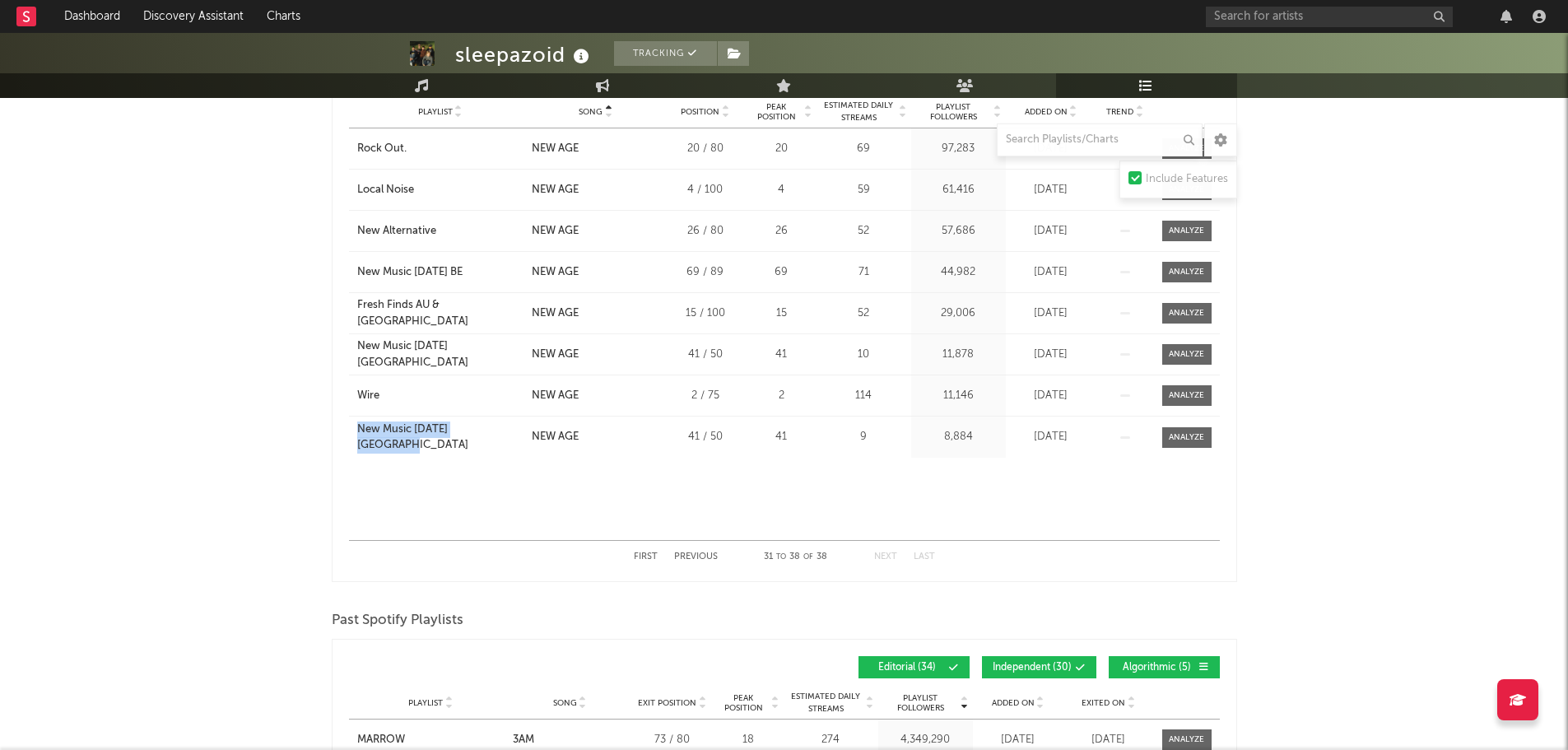
drag, startPoint x: 347, startPoint y: 474, endPoint x: 491, endPoint y: 446, distance: 146.7
click at [491, 446] on div "Song Playlist Song Position Peak Position Playlist Followers Added On Trend Pos…" at bounding box center [784, 315] width 906 height 535
click at [566, 494] on div "Playlist Rock Out. City Song NEW AGE Position 20 / 80 Peak Position 20 Estimate…" at bounding box center [784, 335] width 871 height 412
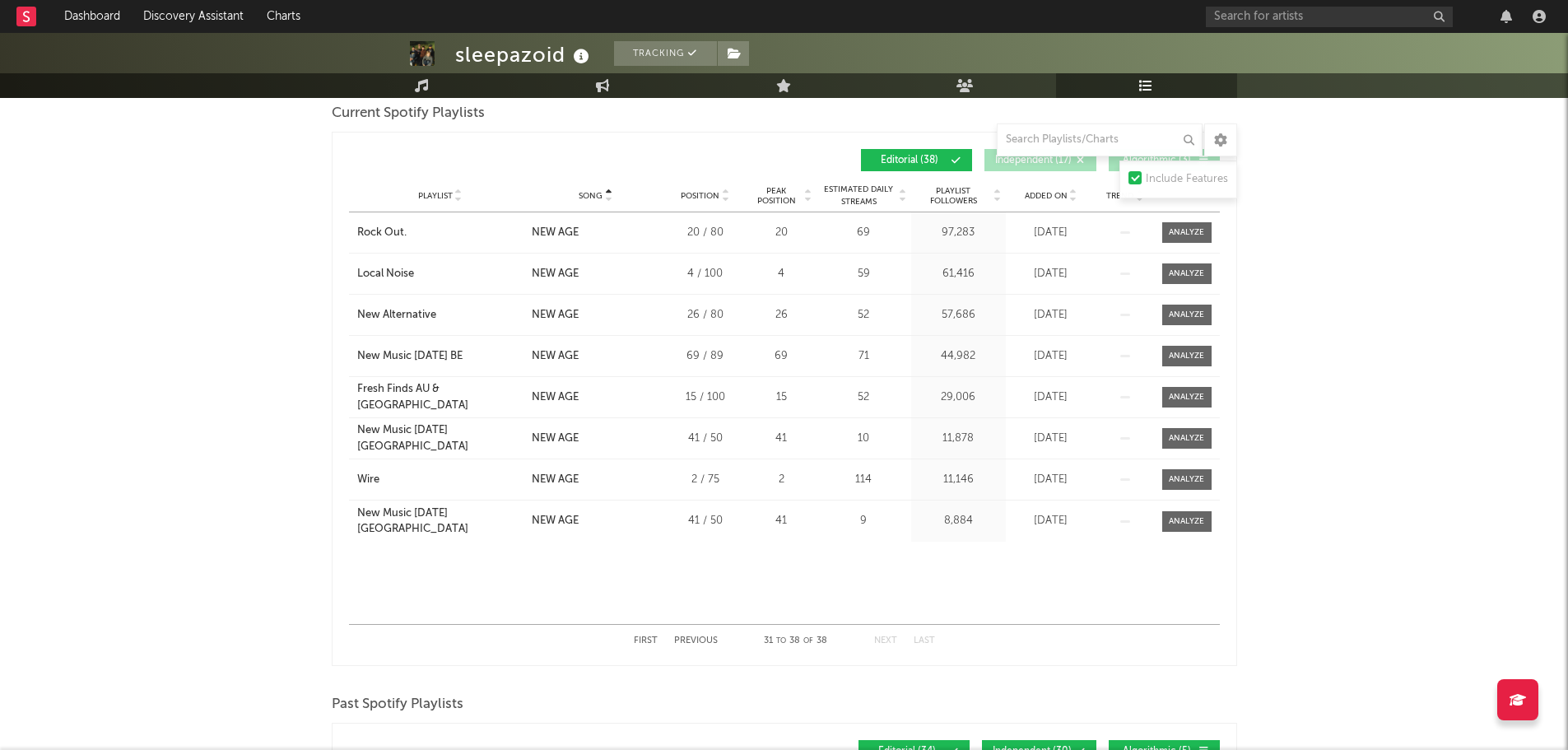
scroll to position [247, 0]
click at [706, 635] on button "Previous" at bounding box center [695, 640] width 43 height 9
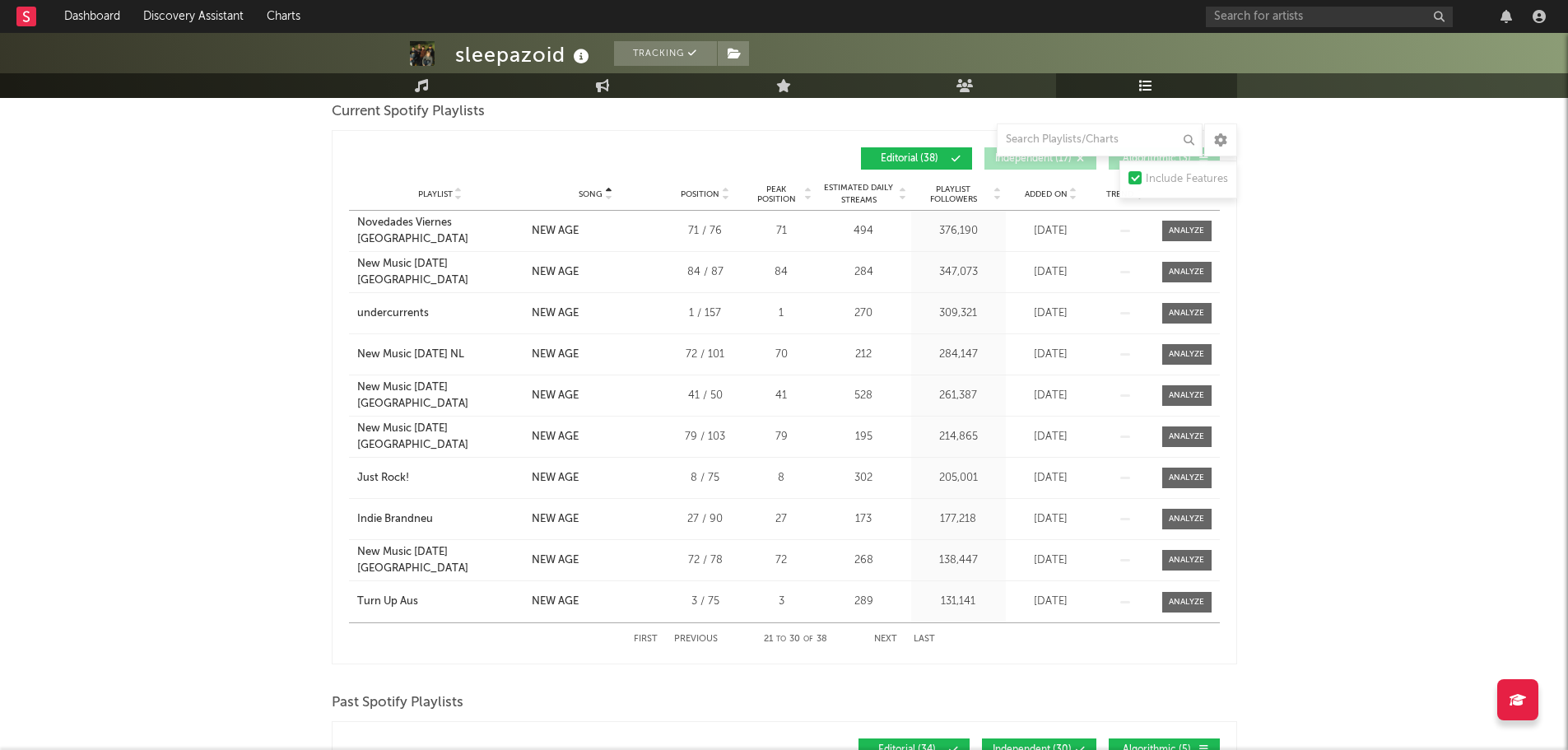
click at [706, 635] on button "Previous" at bounding box center [695, 640] width 43 height 9
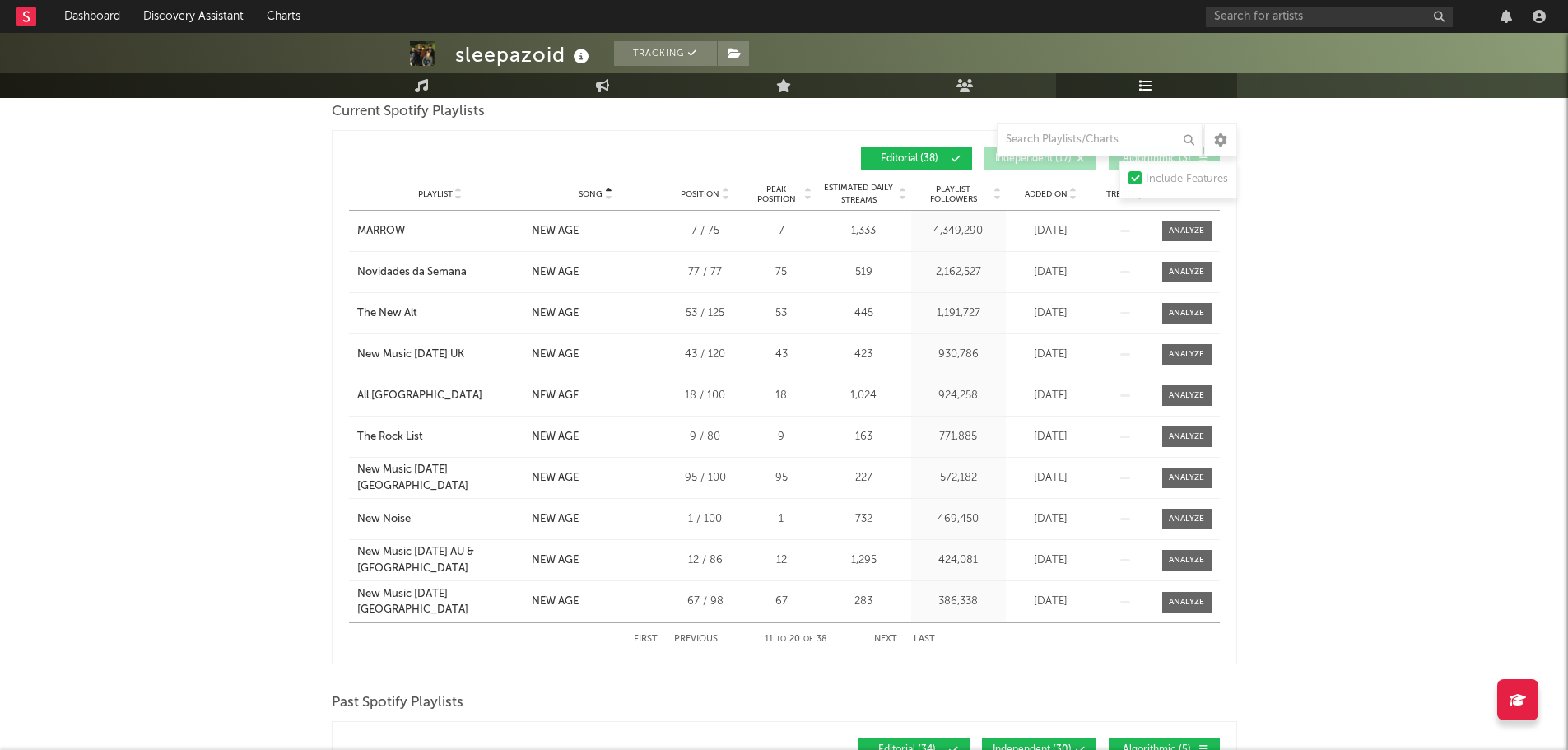
click at [706, 635] on button "Previous" at bounding box center [695, 640] width 43 height 9
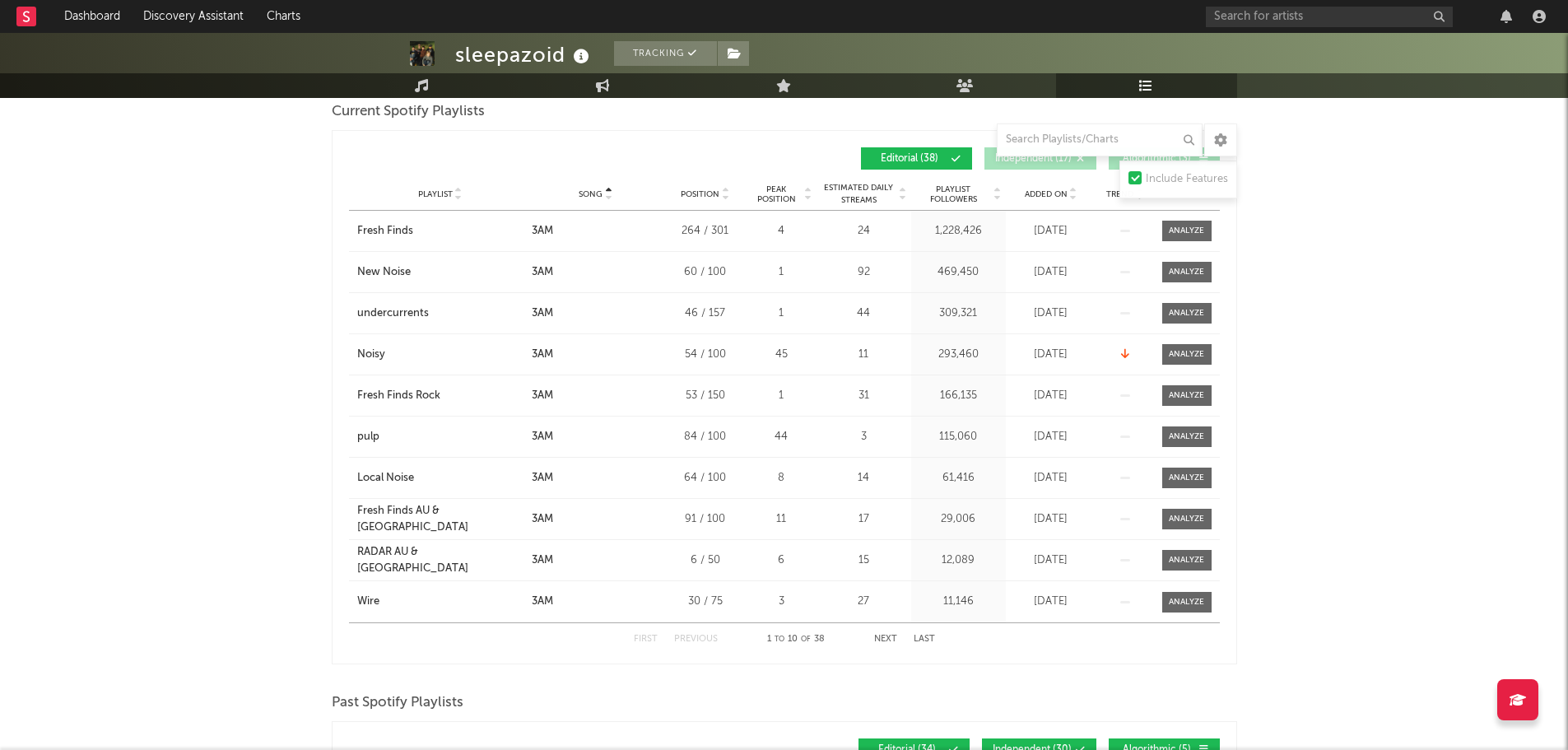
click at [882, 636] on button "Next" at bounding box center [886, 640] width 23 height 9
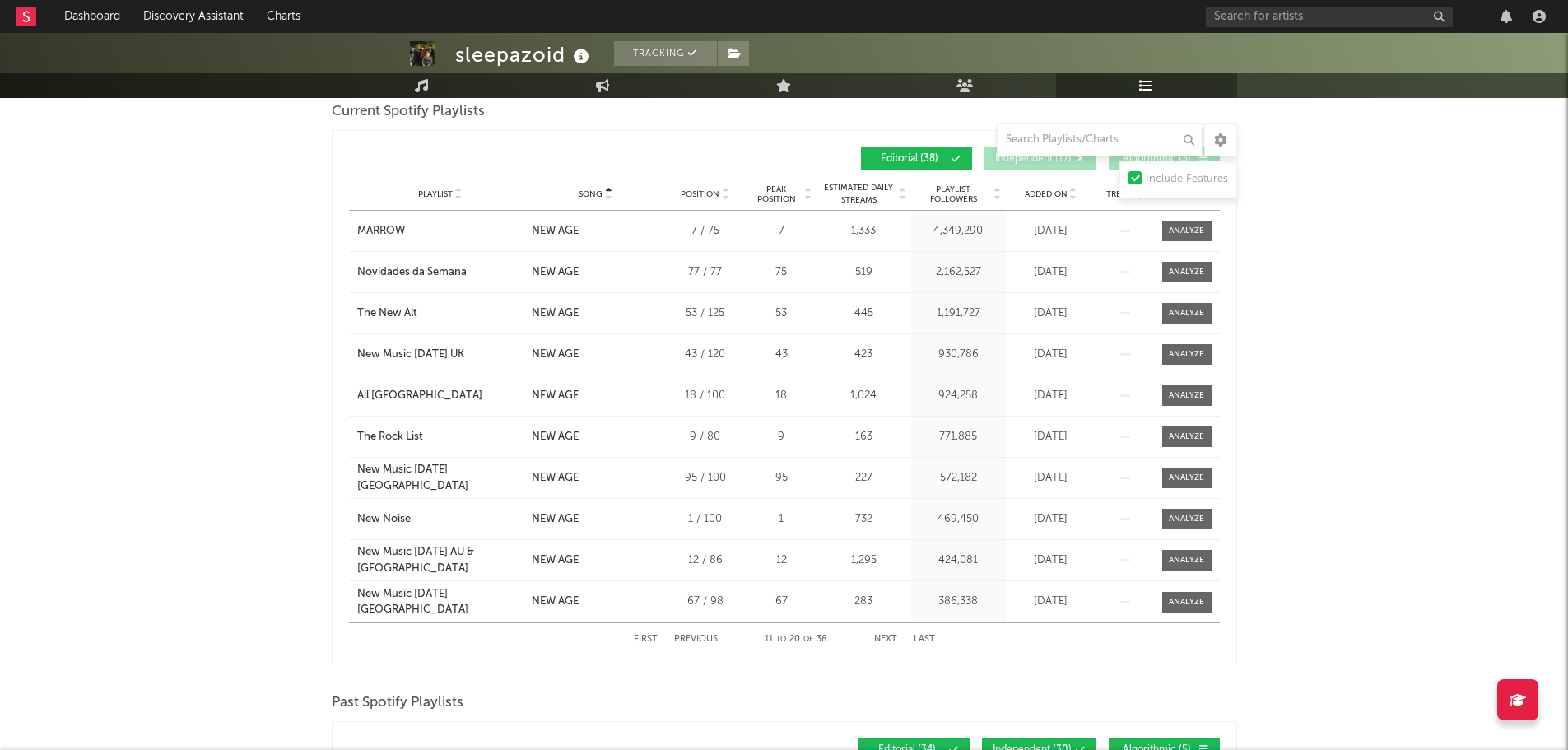
click at [1472, 313] on div "sleepazoid Tracking Australia | Alternative Edit Tracking Email Alerts Off Benc…" at bounding box center [784, 570] width 1568 height 1569
click at [885, 639] on button "Next" at bounding box center [886, 640] width 23 height 9
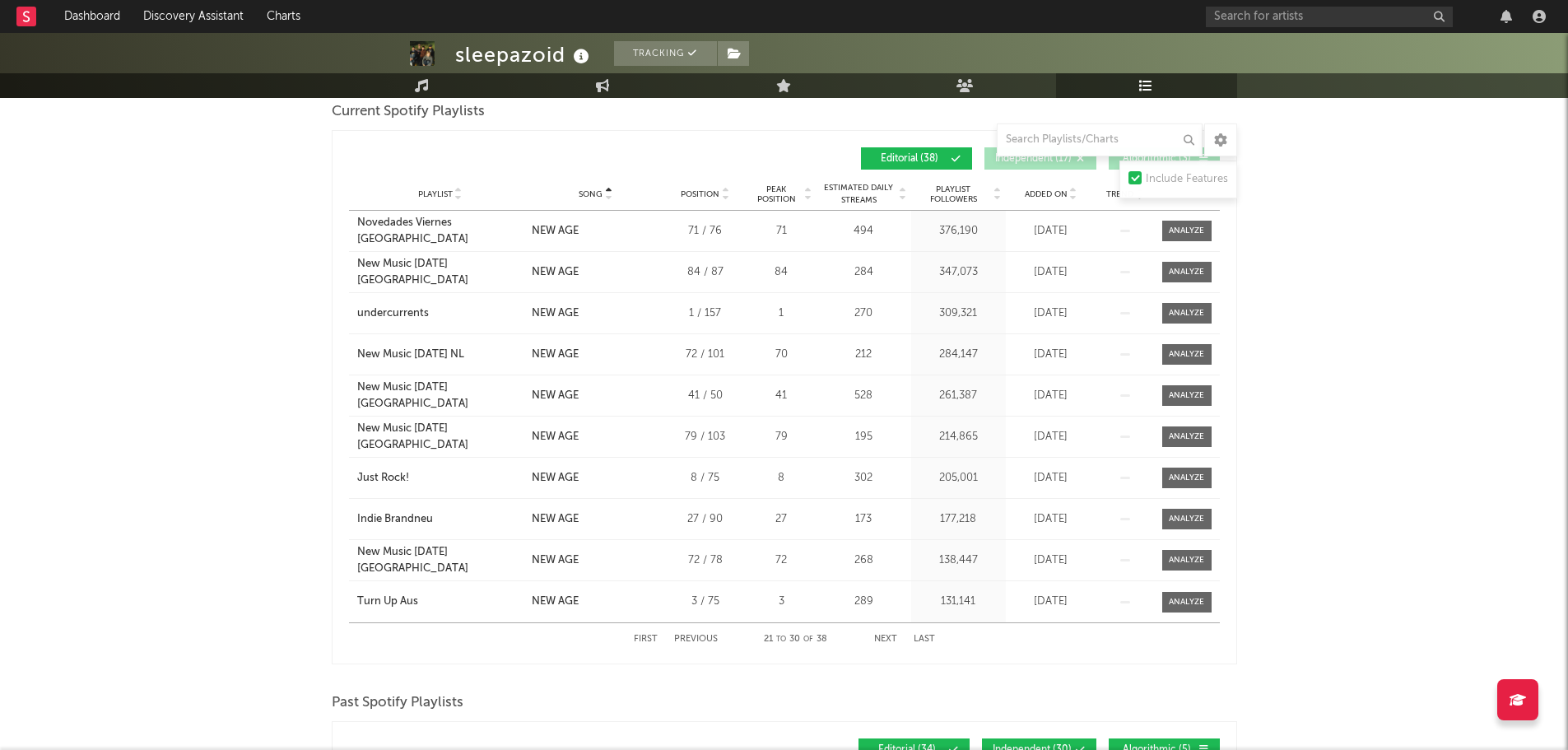
click at [885, 642] on button "Next" at bounding box center [886, 640] width 23 height 9
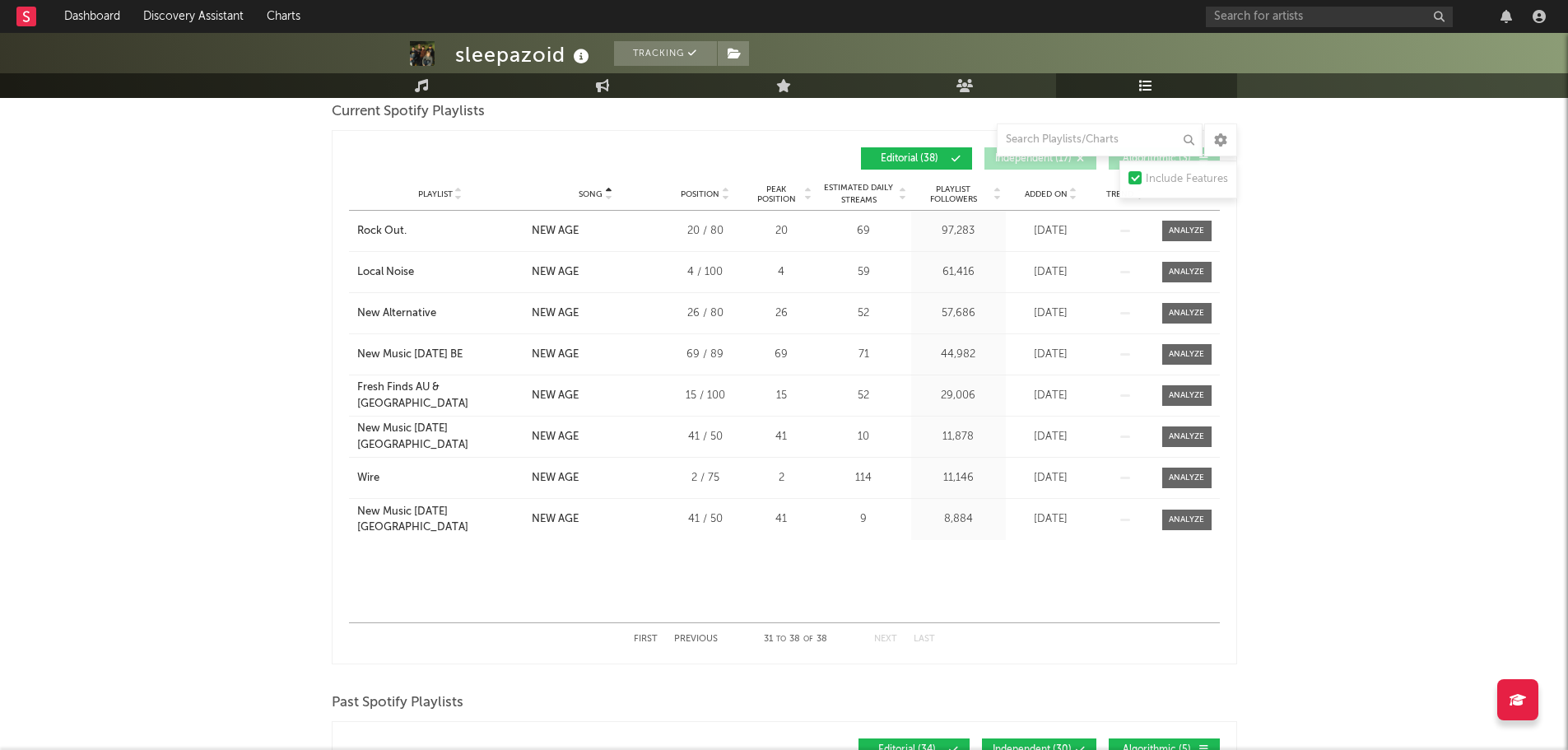
click at [688, 643] on button "Previous" at bounding box center [695, 640] width 43 height 9
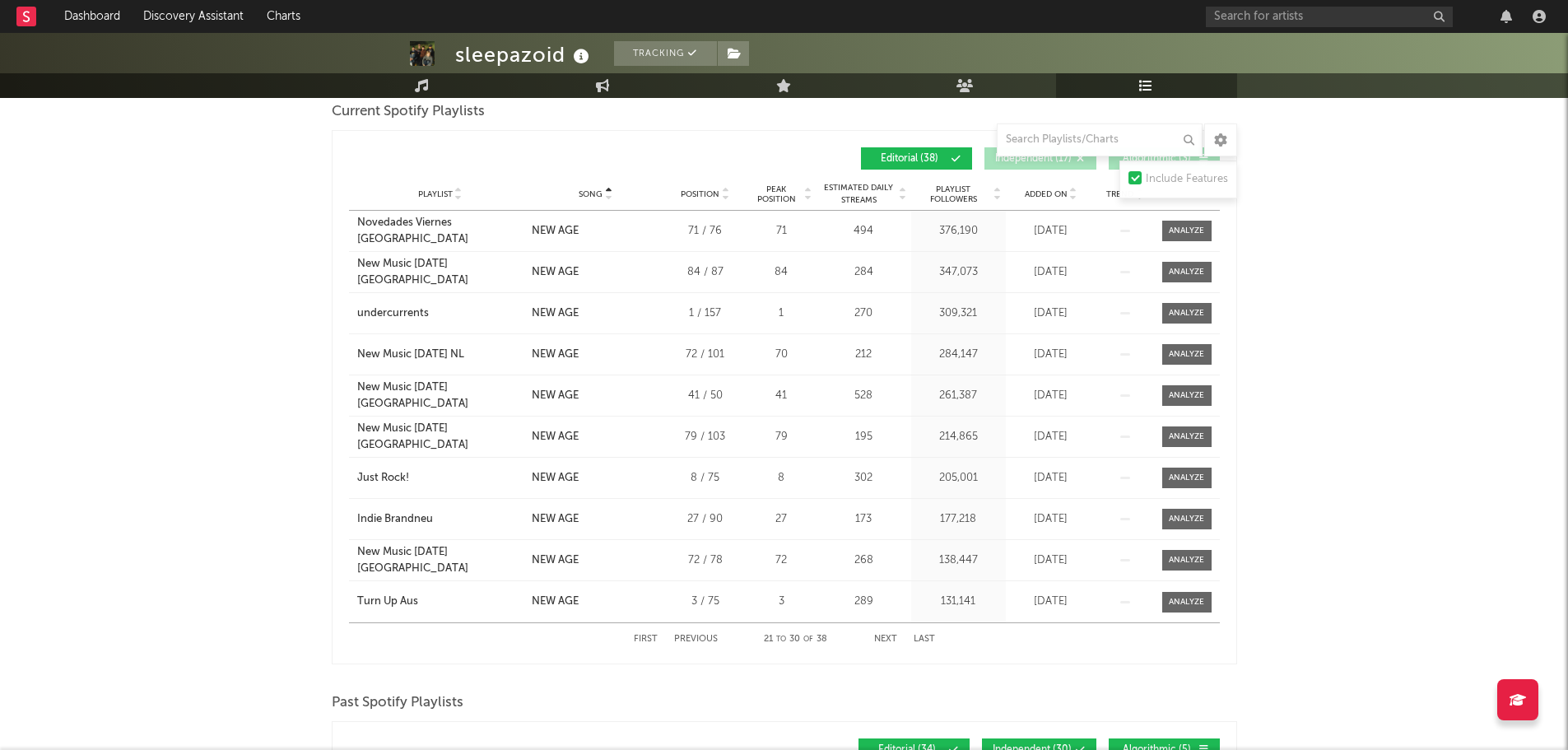
click at [887, 632] on div "First Previous 21 to 30 of 38 Next Last" at bounding box center [784, 639] width 301 height 32
click at [878, 635] on button "Next" at bounding box center [886, 640] width 23 height 9
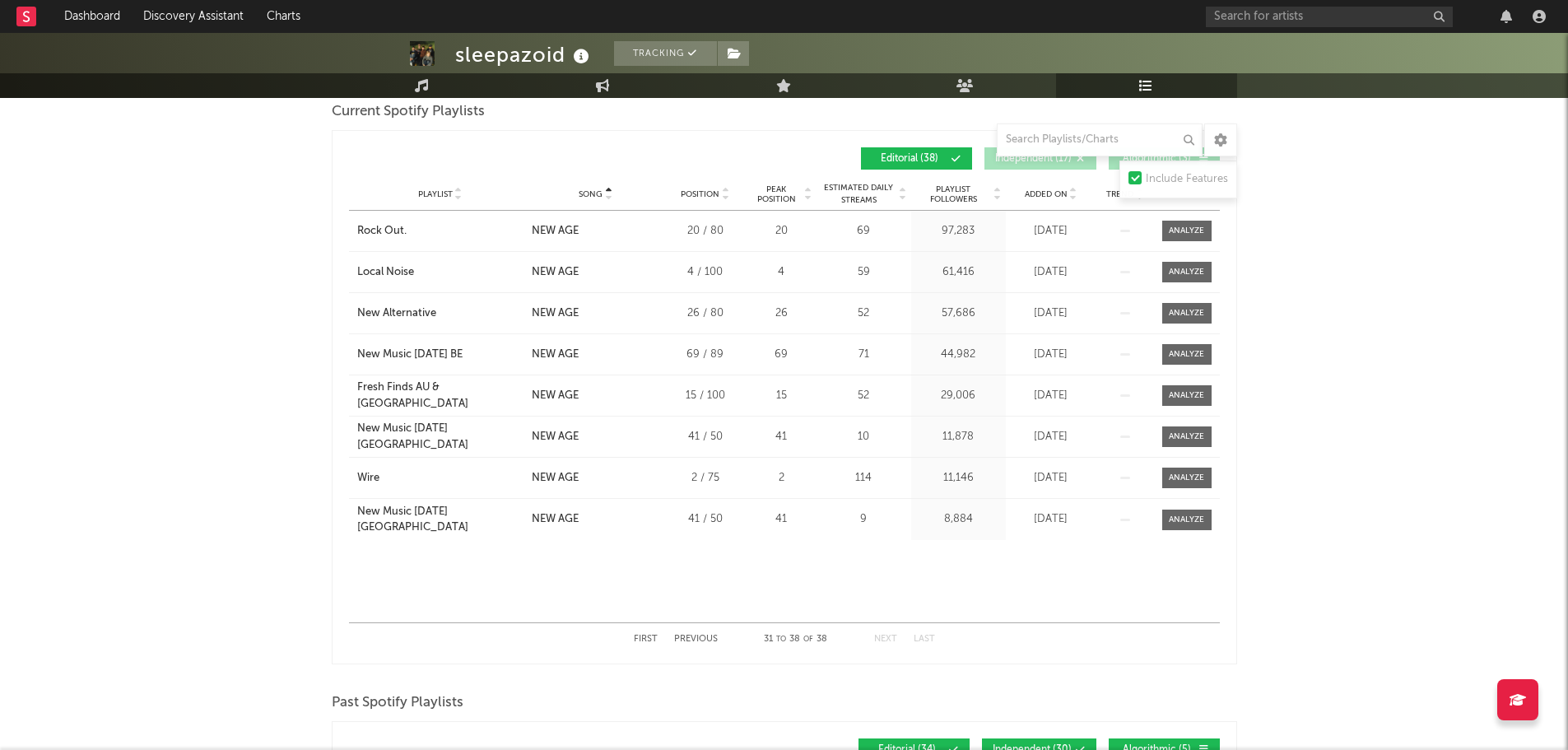
click at [693, 638] on button "Previous" at bounding box center [695, 640] width 43 height 9
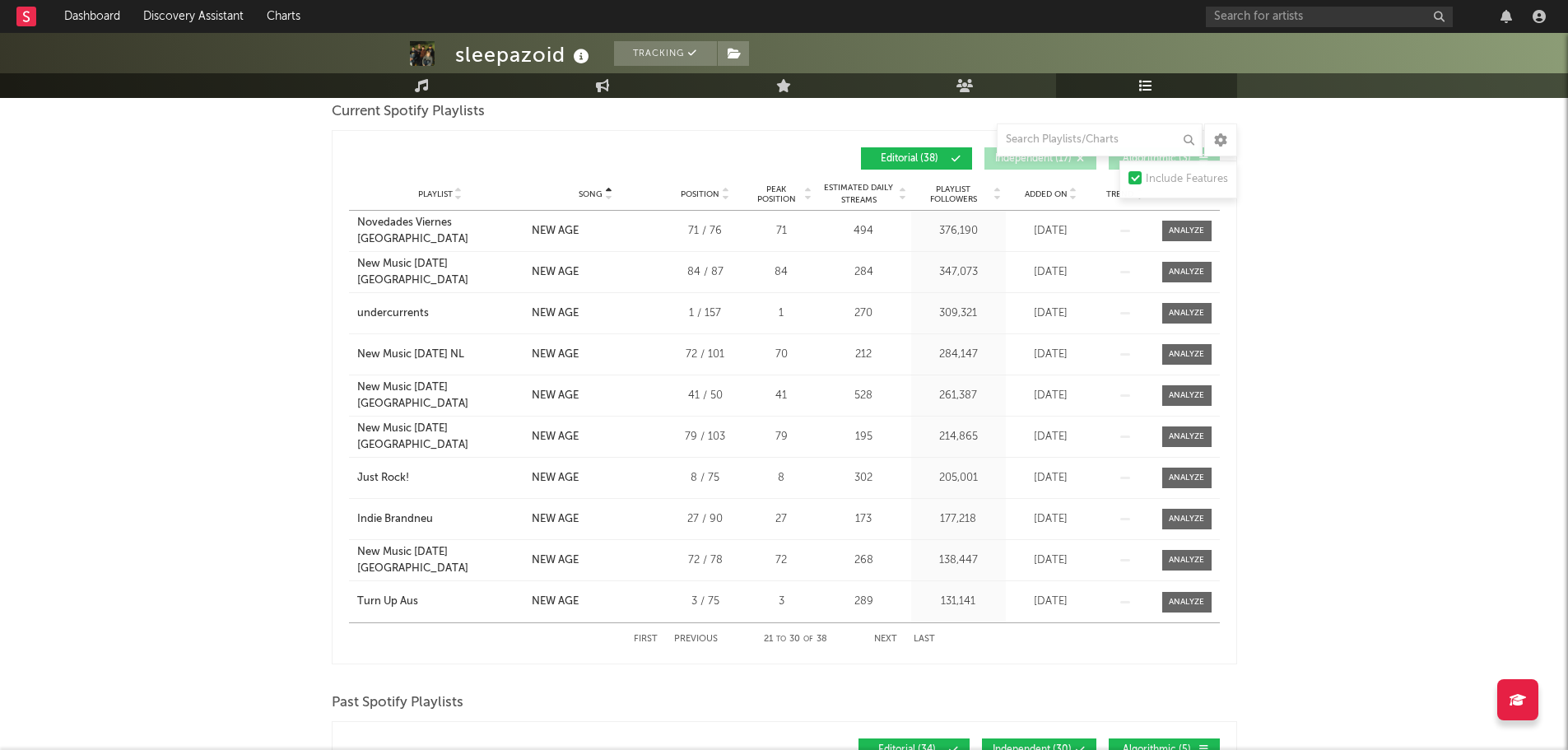
click at [693, 638] on button "Previous" at bounding box center [695, 640] width 43 height 9
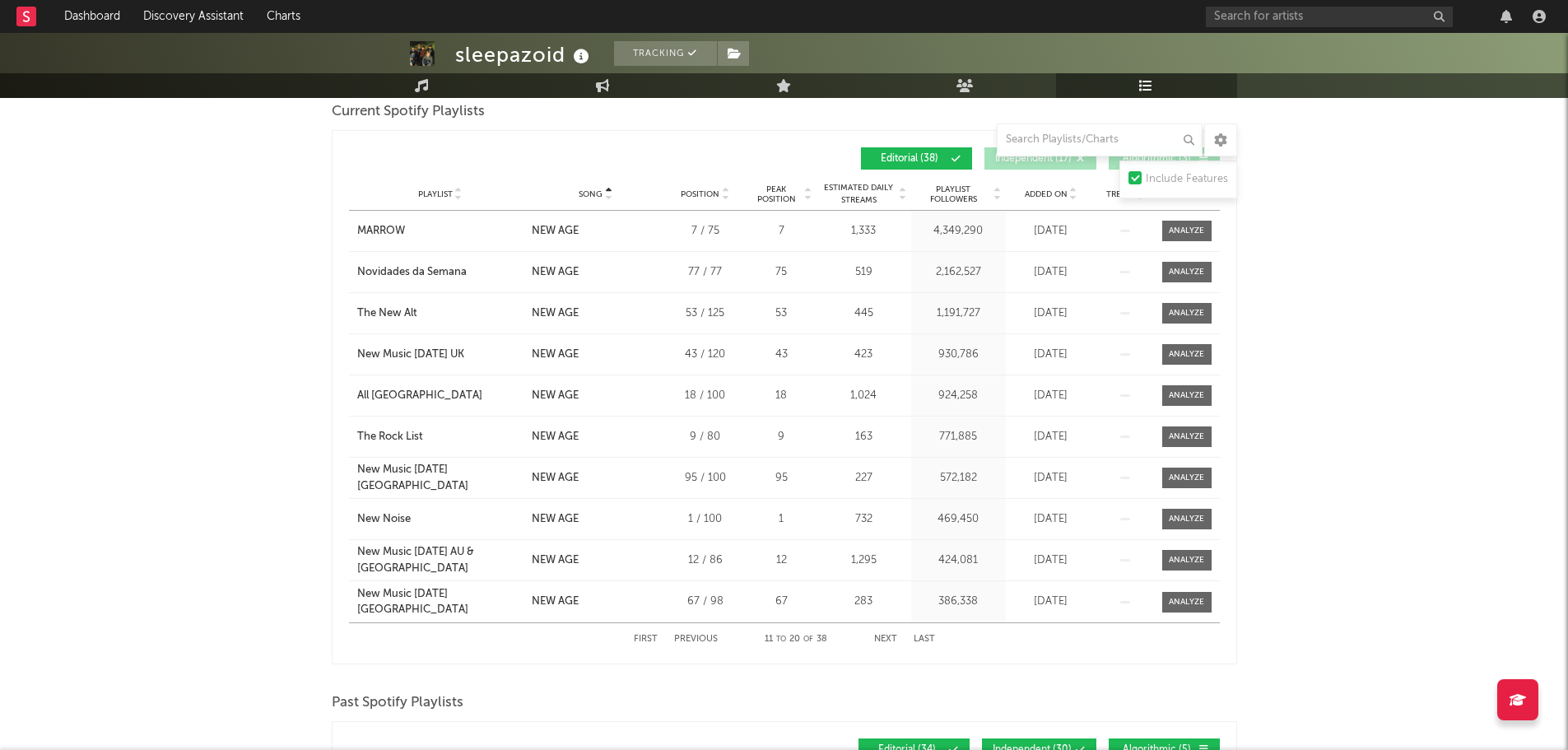
click at [693, 638] on button "Previous" at bounding box center [695, 640] width 43 height 9
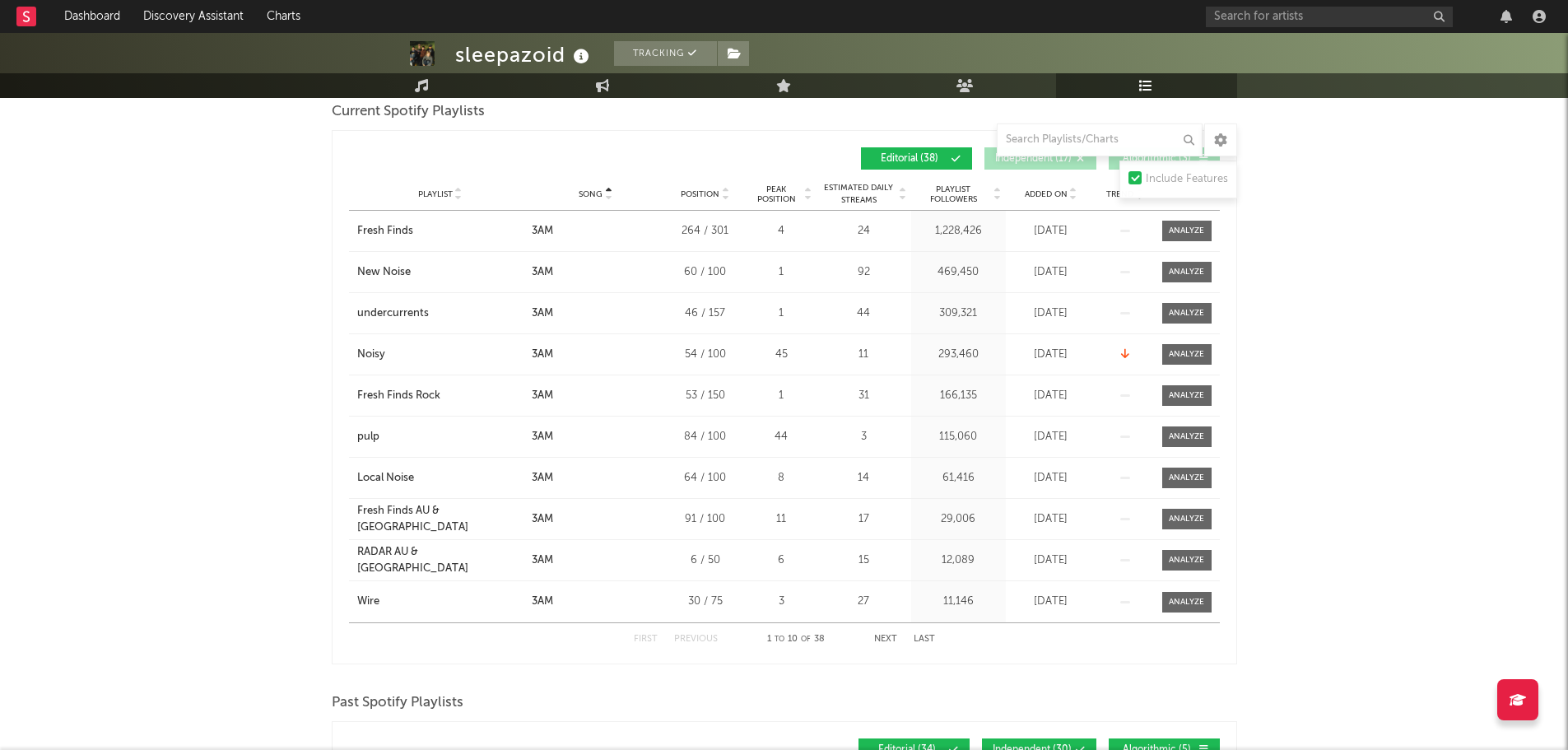
click at [883, 637] on button "Next" at bounding box center [886, 640] width 23 height 9
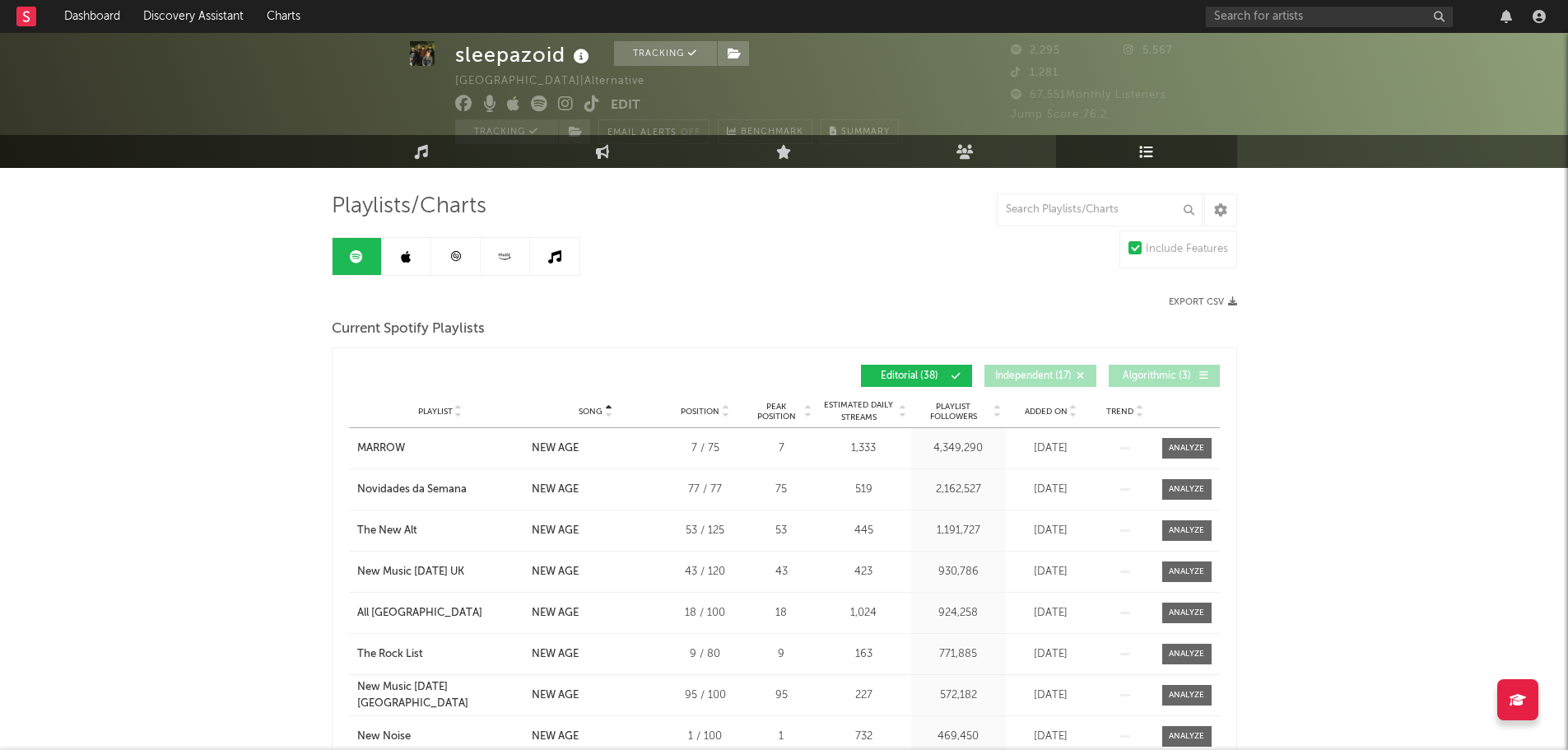
scroll to position [0, 0]
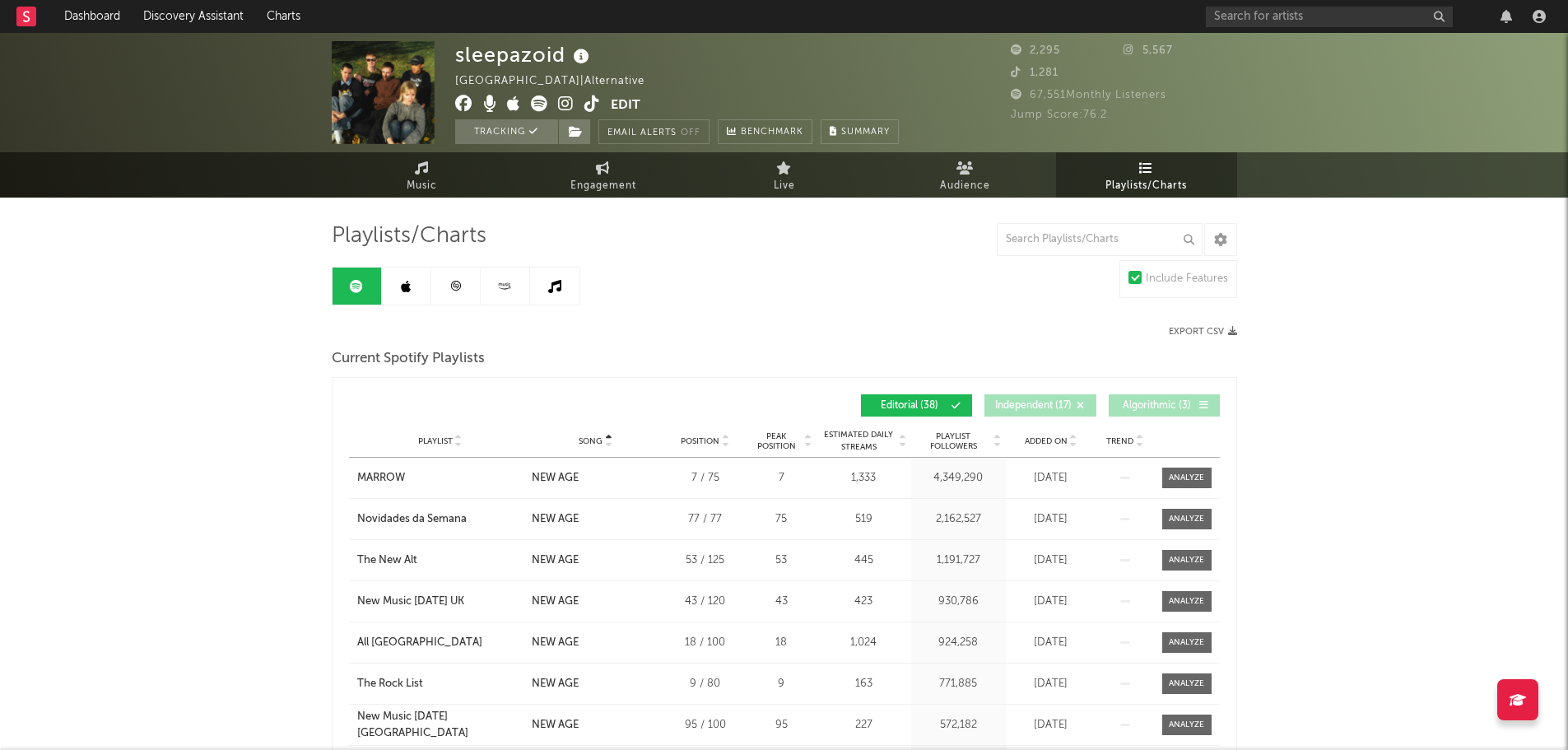
click at [535, 107] on icon at bounding box center [539, 104] width 17 height 17
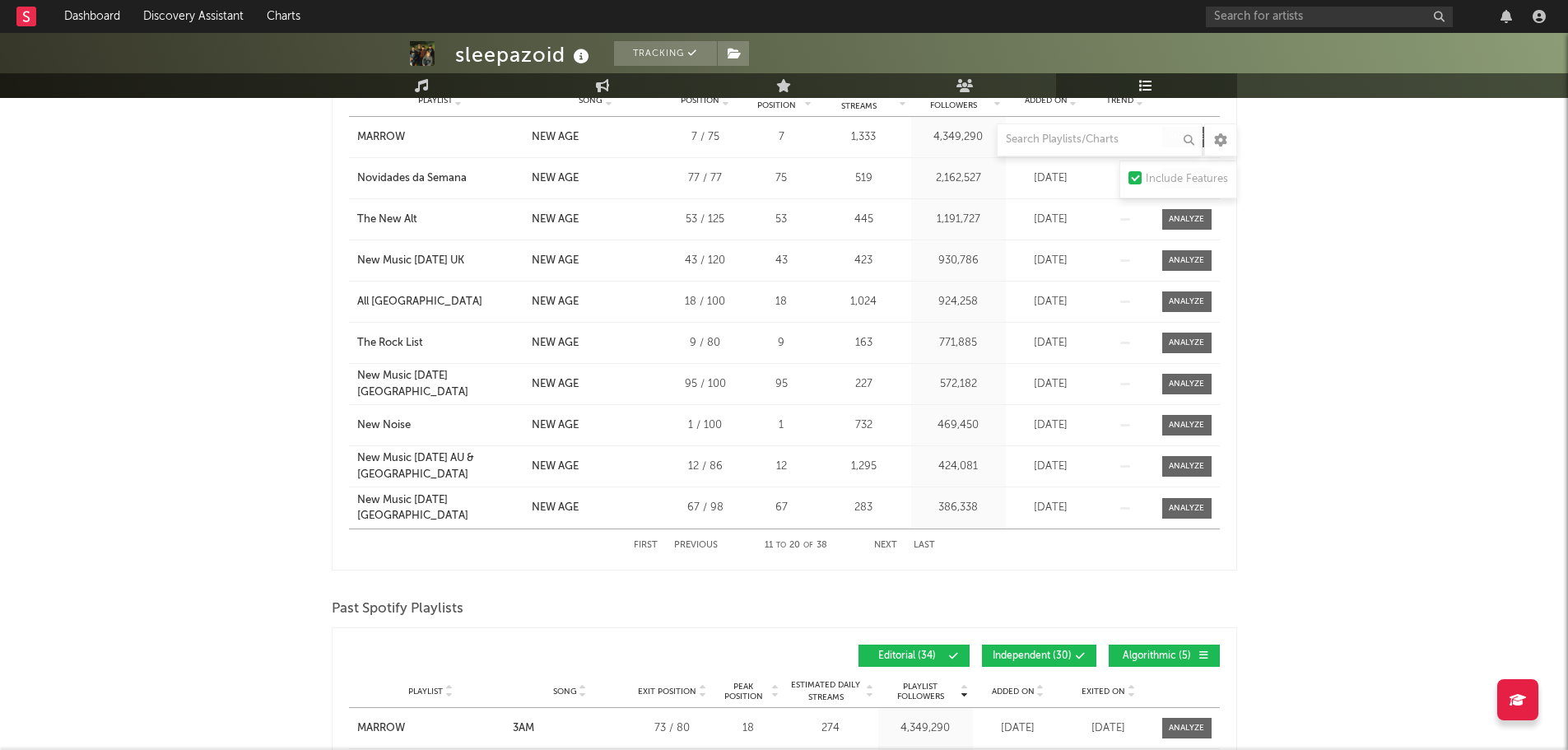
scroll to position [412, 0]
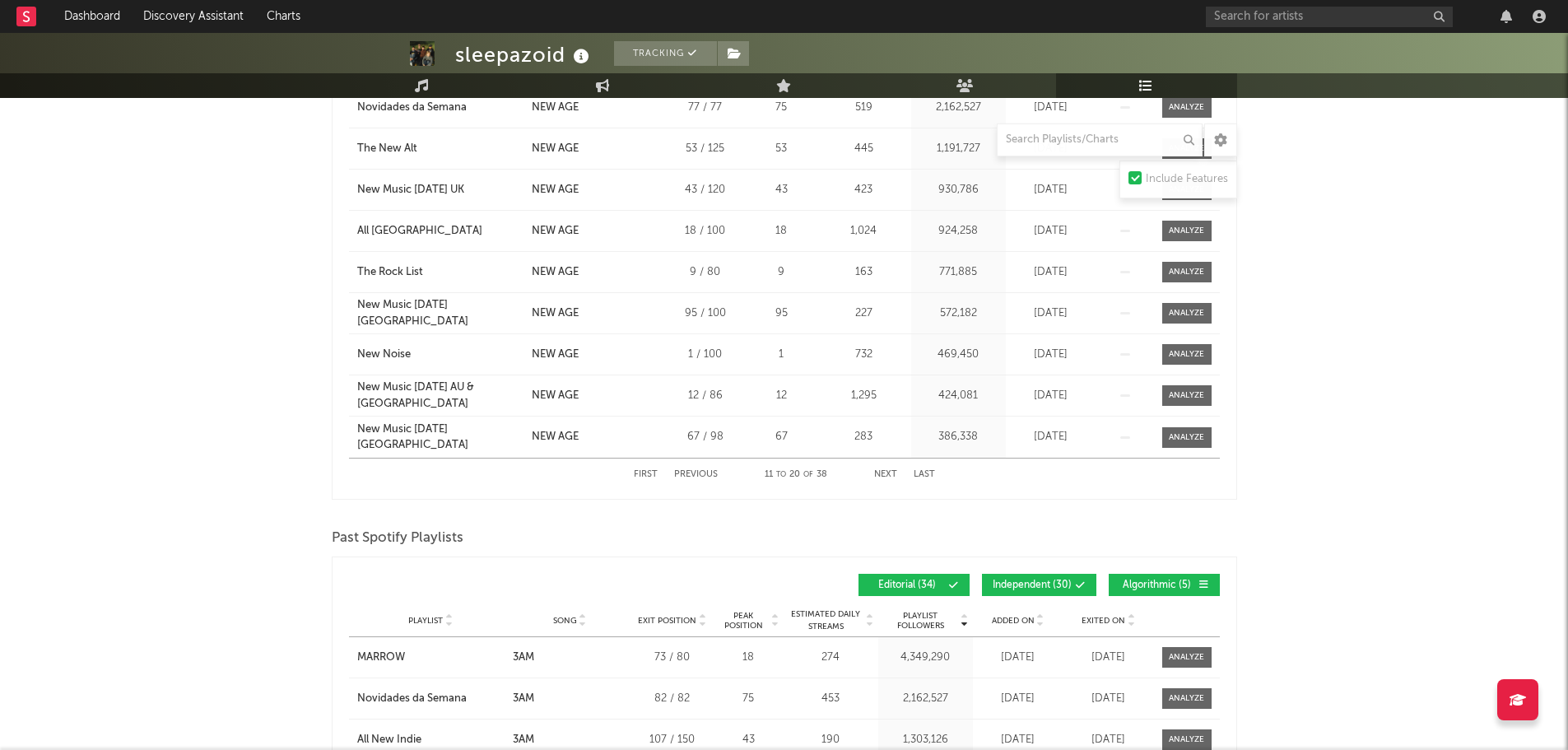
click at [693, 472] on button "Previous" at bounding box center [695, 475] width 43 height 9
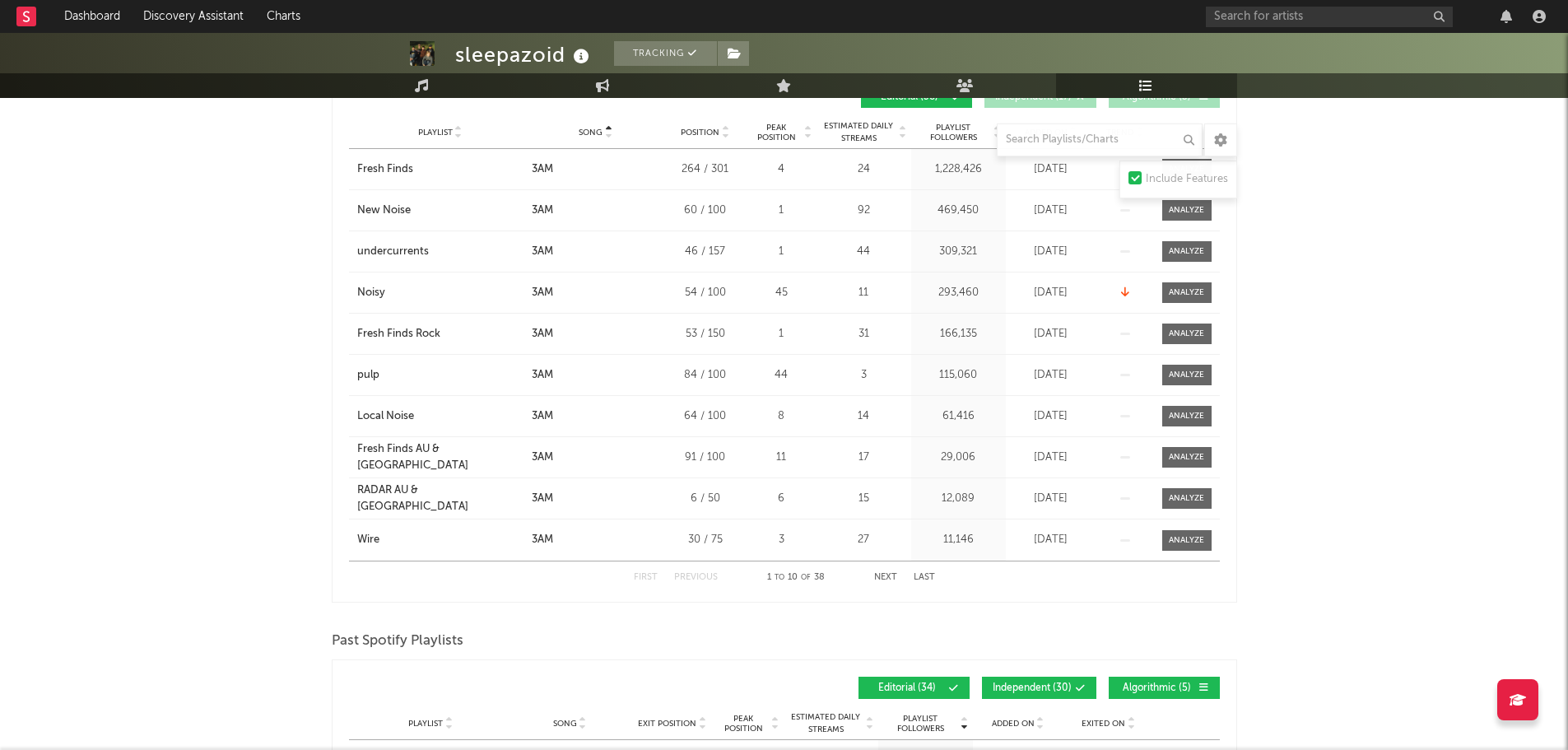
scroll to position [247, 0]
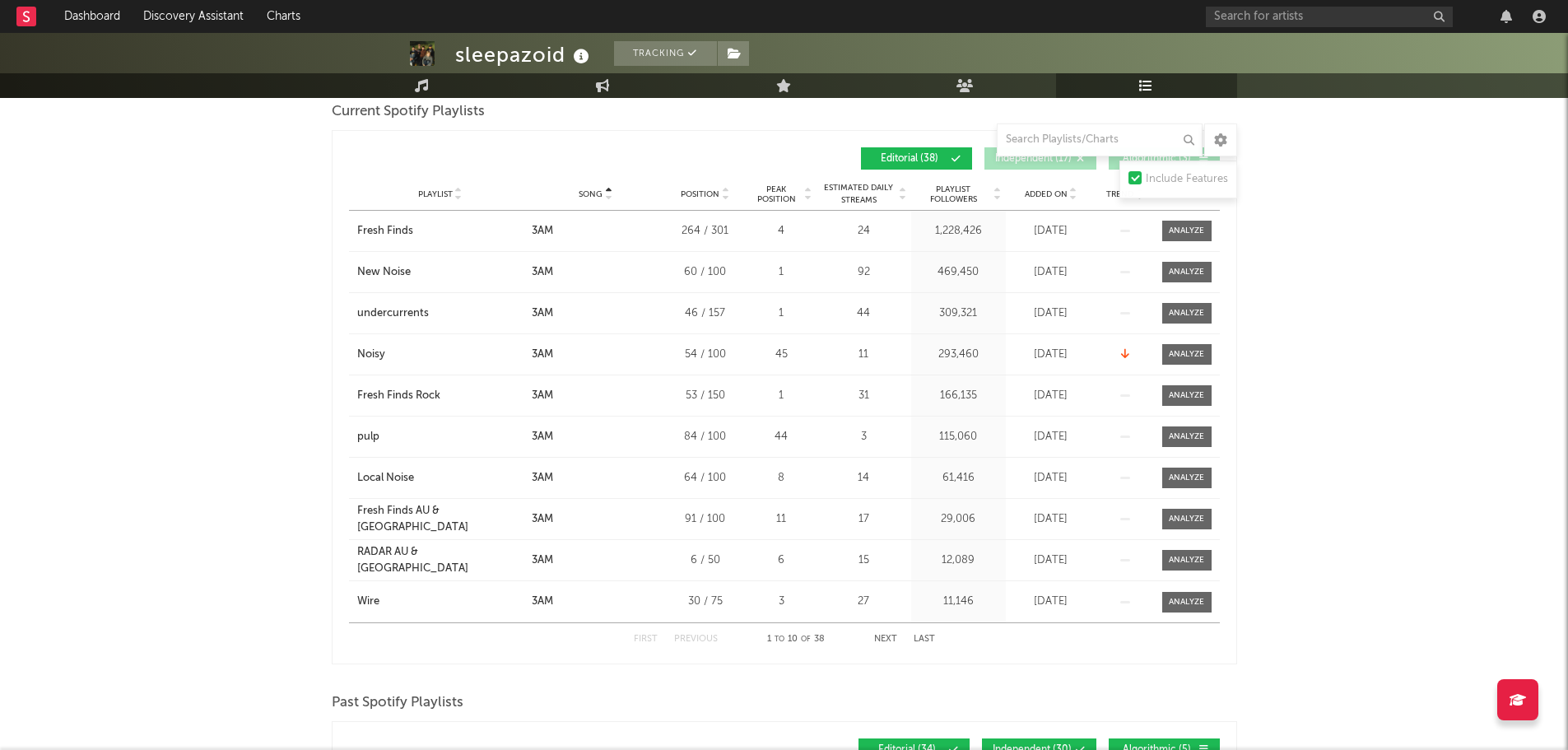
click at [879, 642] on button "Next" at bounding box center [886, 640] width 23 height 9
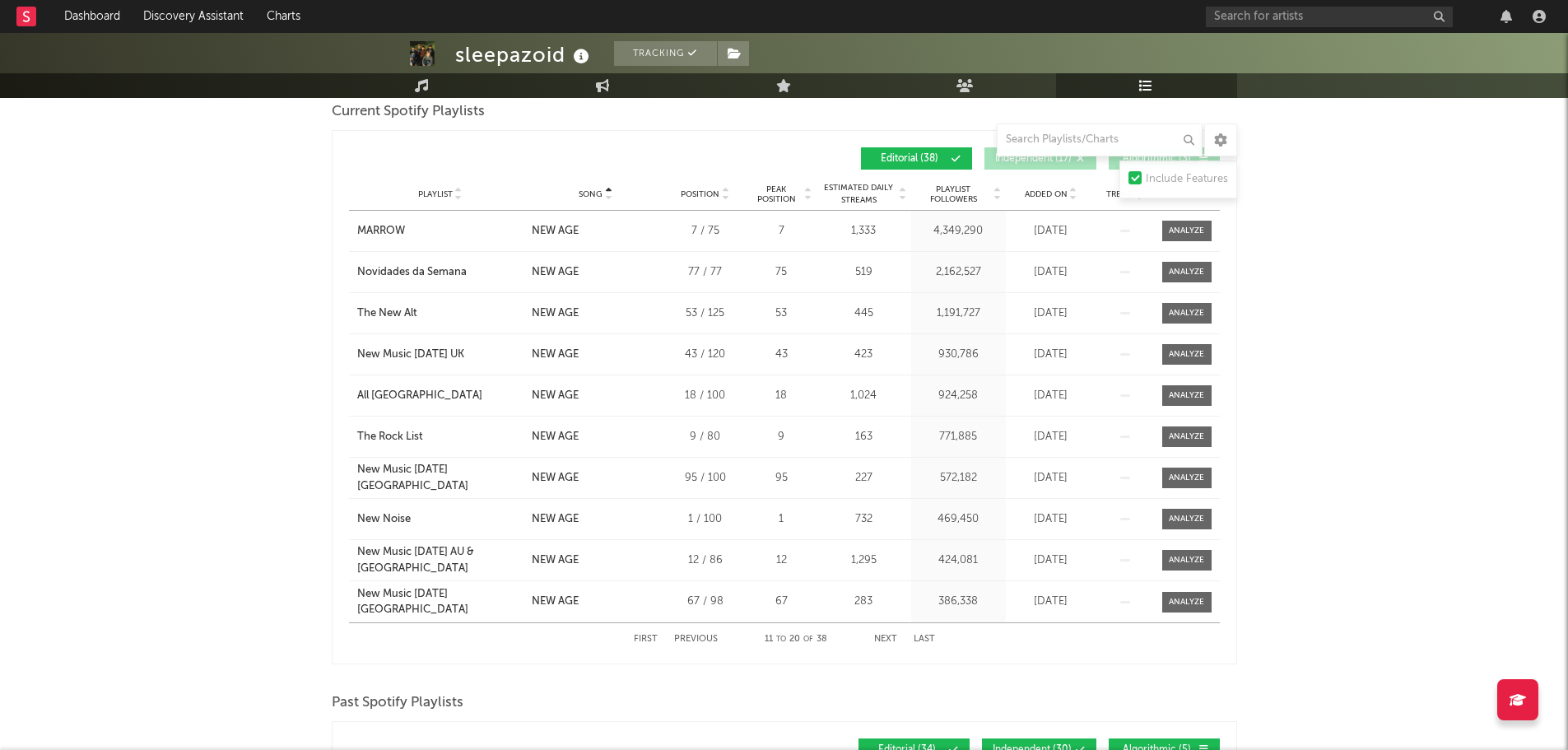
click at [1388, 307] on div "sleepazoid Tracking Australia | Alternative Edit Tracking Email Alerts Off Benc…" at bounding box center [784, 570] width 1568 height 1569
click at [1514, 345] on div "sleepazoid Tracking Australia | Alternative Edit Tracking Email Alerts Off Benc…" at bounding box center [784, 570] width 1568 height 1569
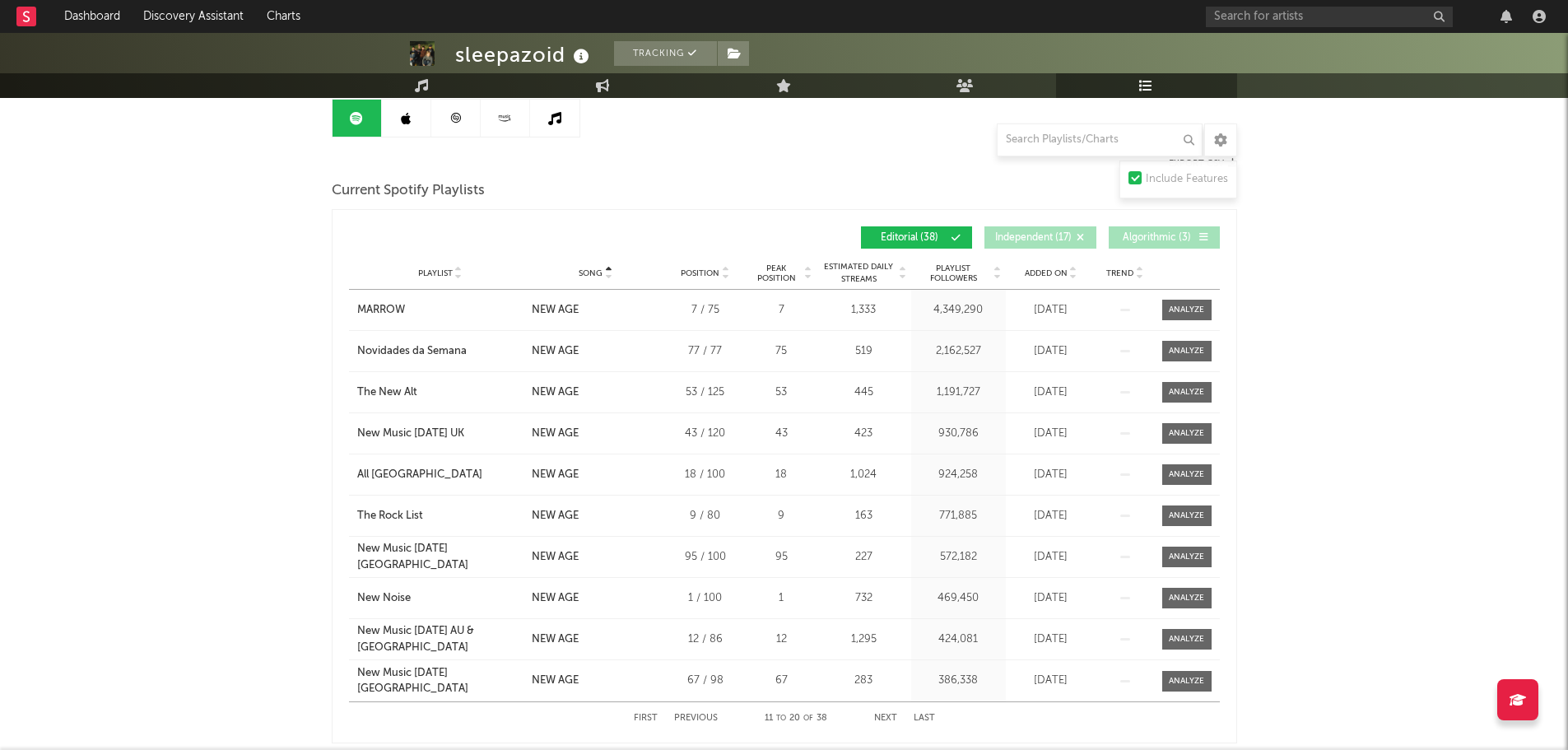
scroll to position [165, 0]
